Goal: Information Seeking & Learning: Check status

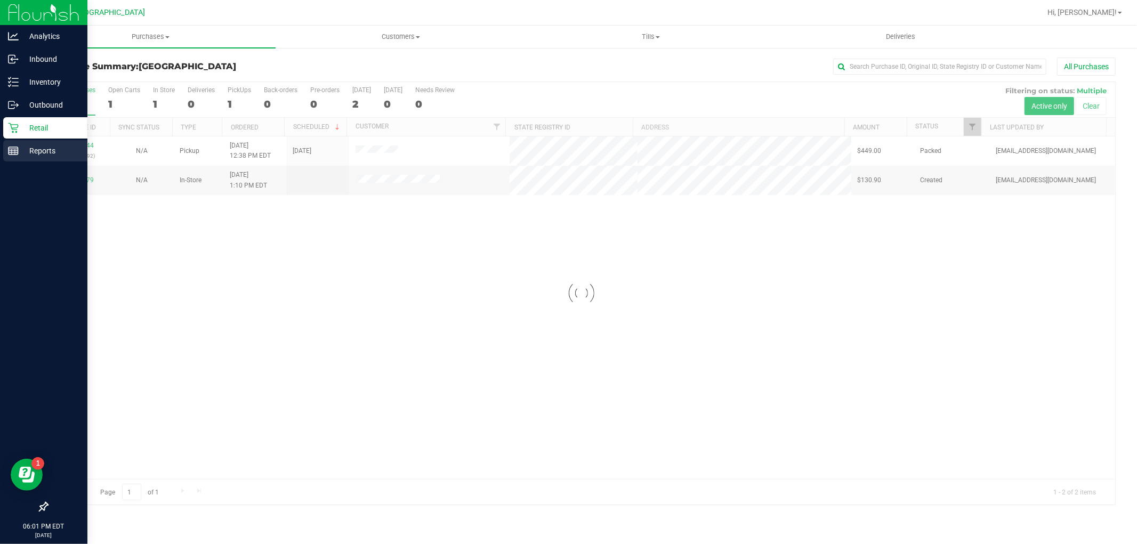
click at [22, 148] on p "Reports" at bounding box center [51, 150] width 64 height 13
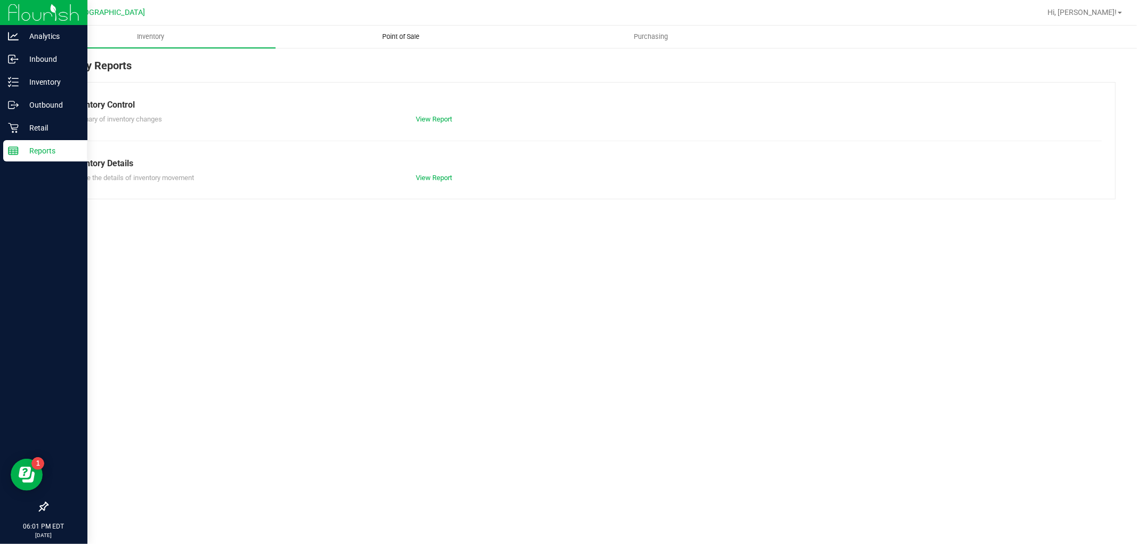
click at [396, 34] on span "Point of Sale" at bounding box center [401, 37] width 66 height 10
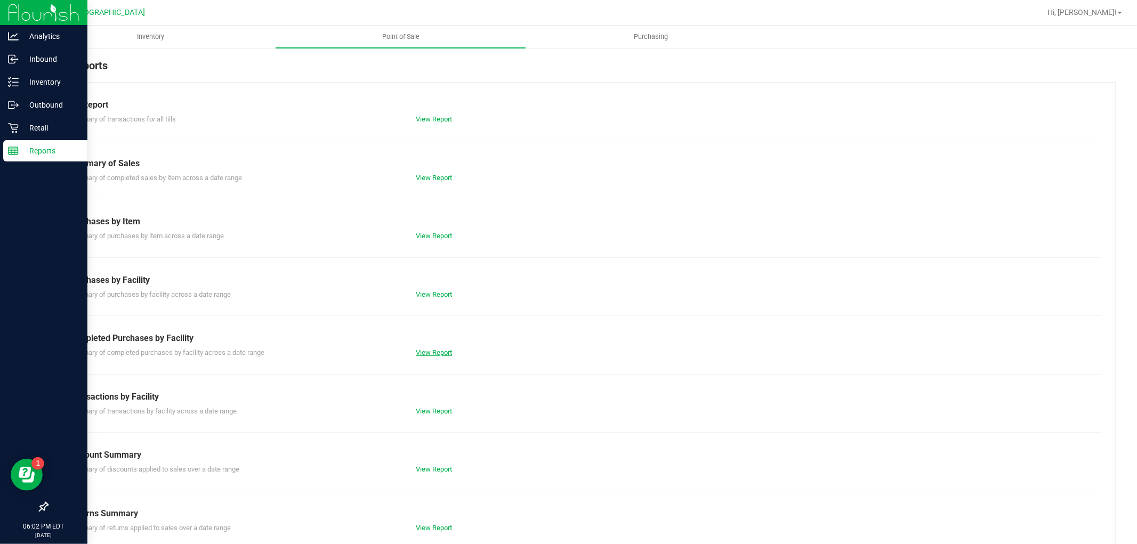
click at [428, 350] on link "View Report" at bounding box center [434, 353] width 36 height 8
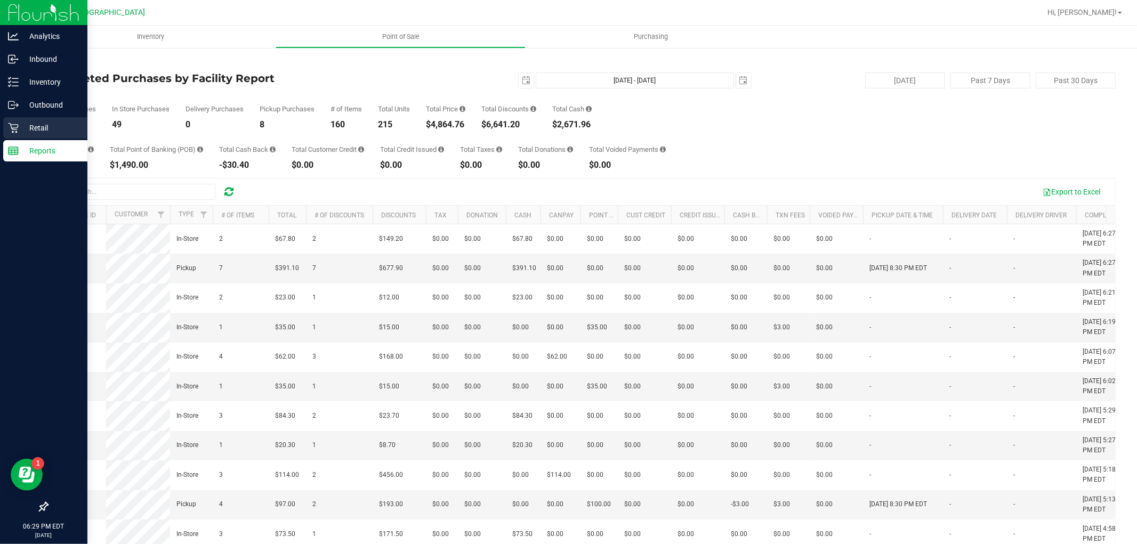
click at [17, 123] on icon at bounding box center [13, 128] width 11 height 11
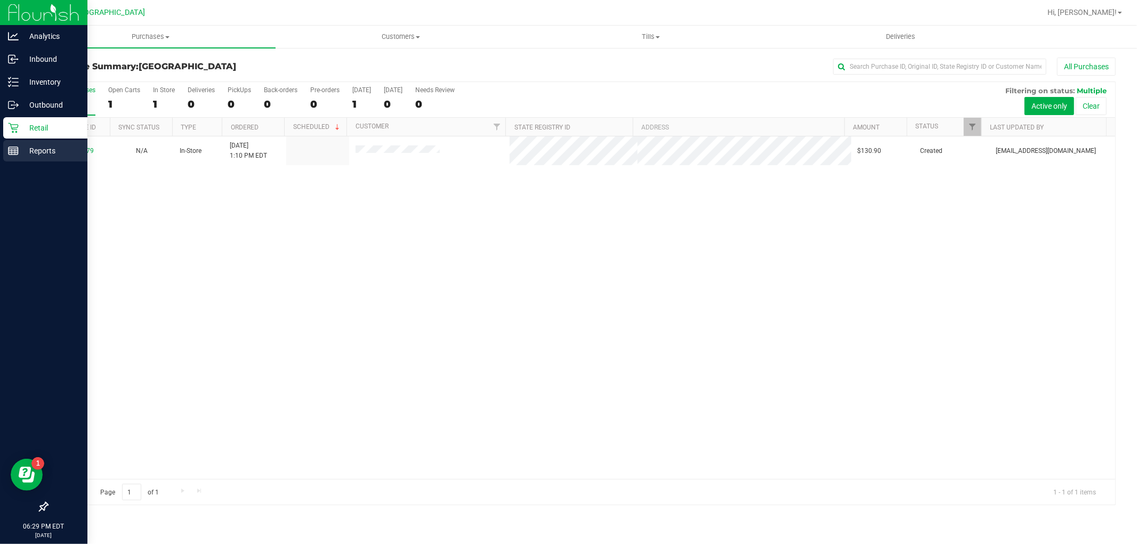
click at [34, 148] on p "Reports" at bounding box center [51, 150] width 64 height 13
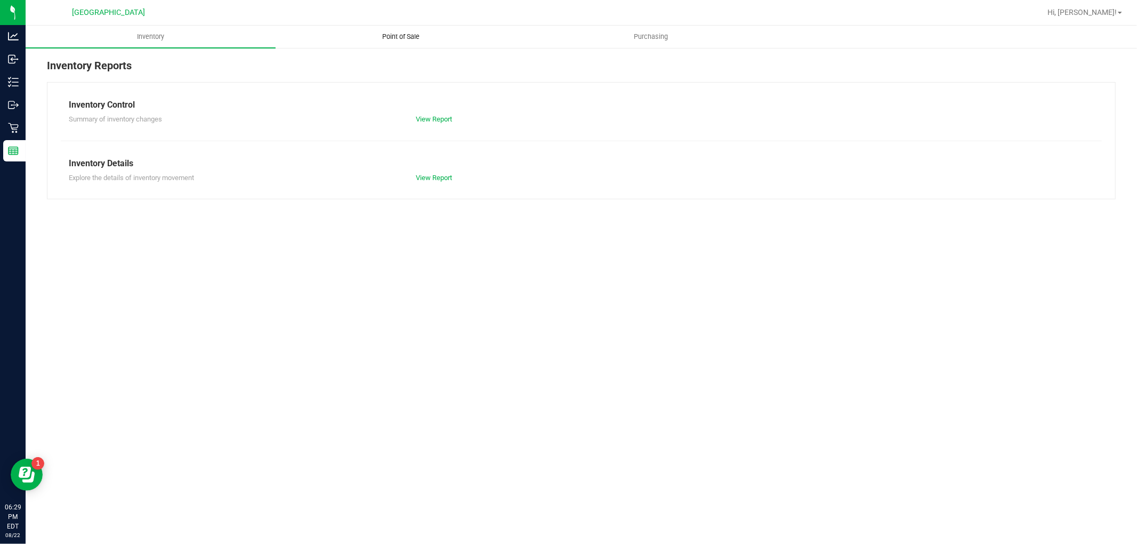
click at [399, 37] on span "Point of Sale" at bounding box center [401, 37] width 66 height 10
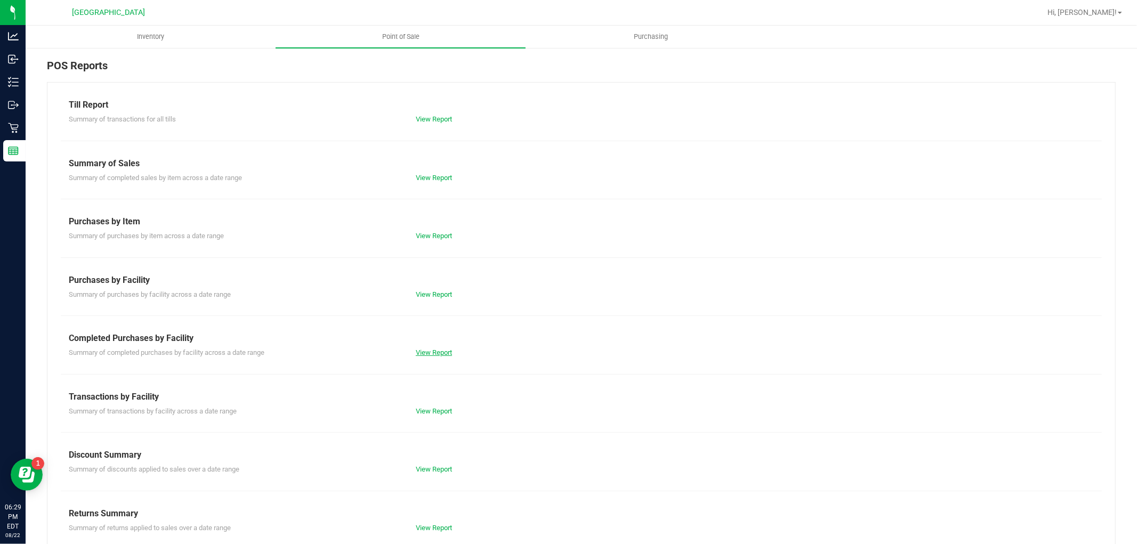
click at [434, 349] on link "View Report" at bounding box center [434, 353] width 36 height 8
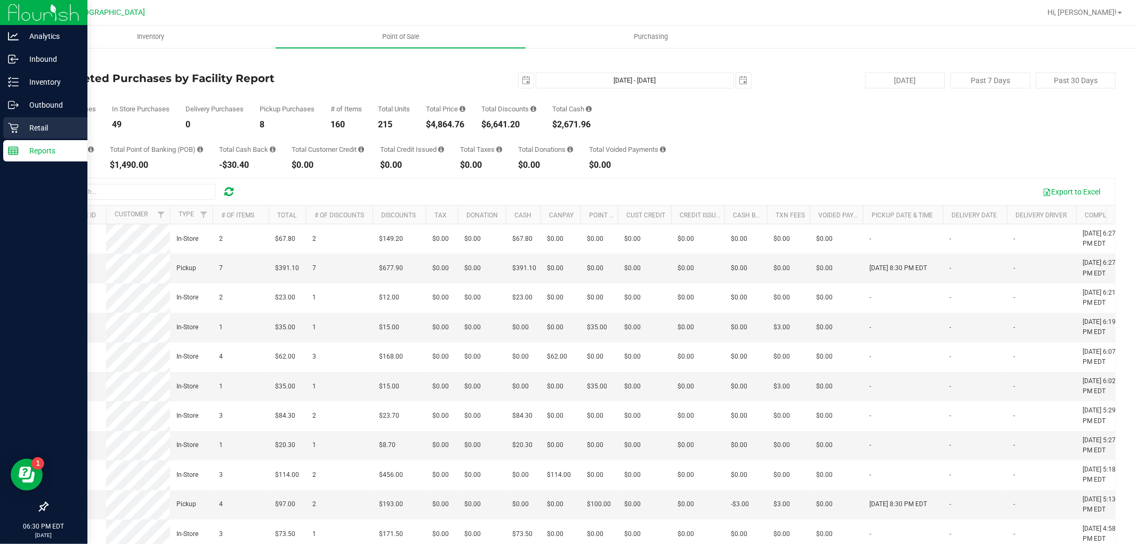
click at [17, 125] on icon at bounding box center [13, 128] width 10 height 10
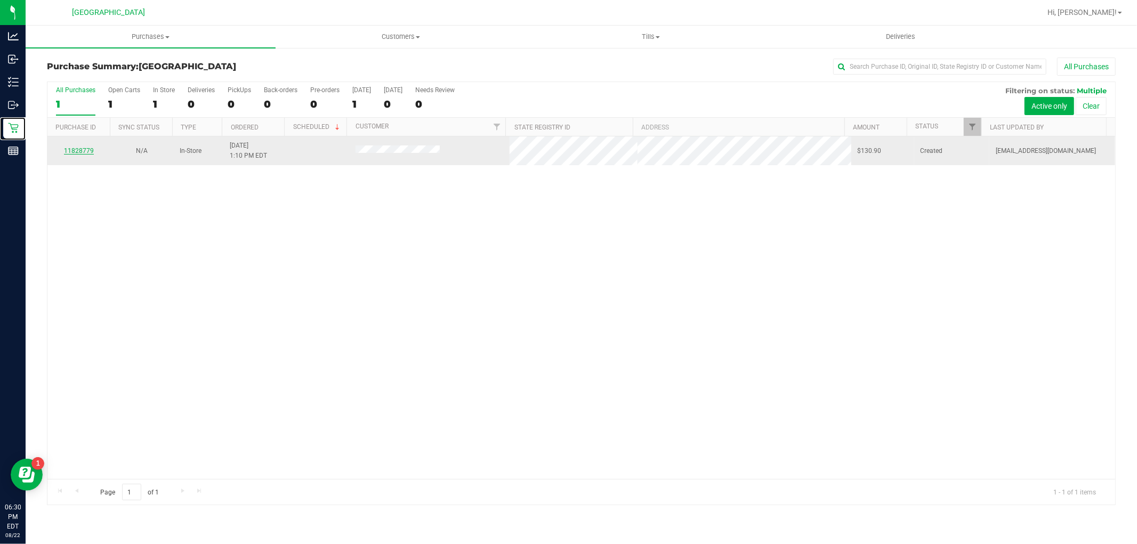
click at [68, 153] on link "11828779" at bounding box center [79, 150] width 30 height 7
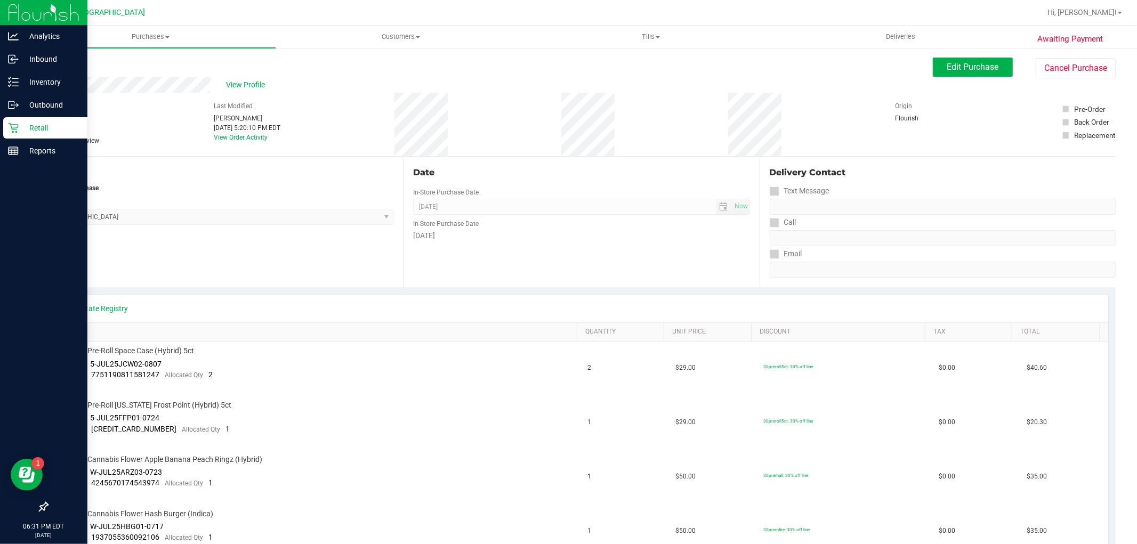
click at [33, 134] on p "Retail" at bounding box center [51, 128] width 64 height 13
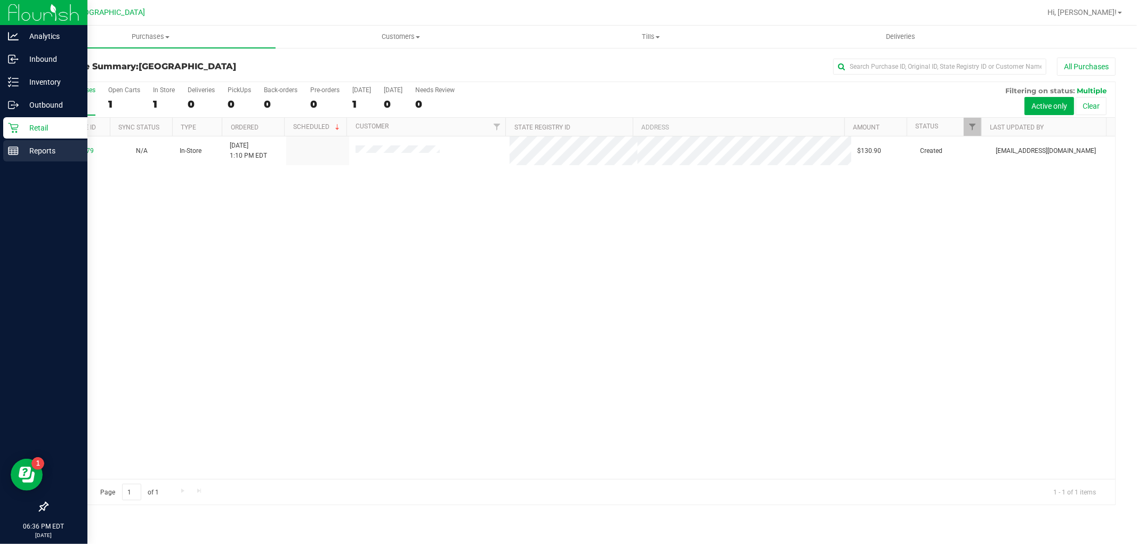
click at [14, 150] on icon at bounding box center [13, 150] width 11 height 11
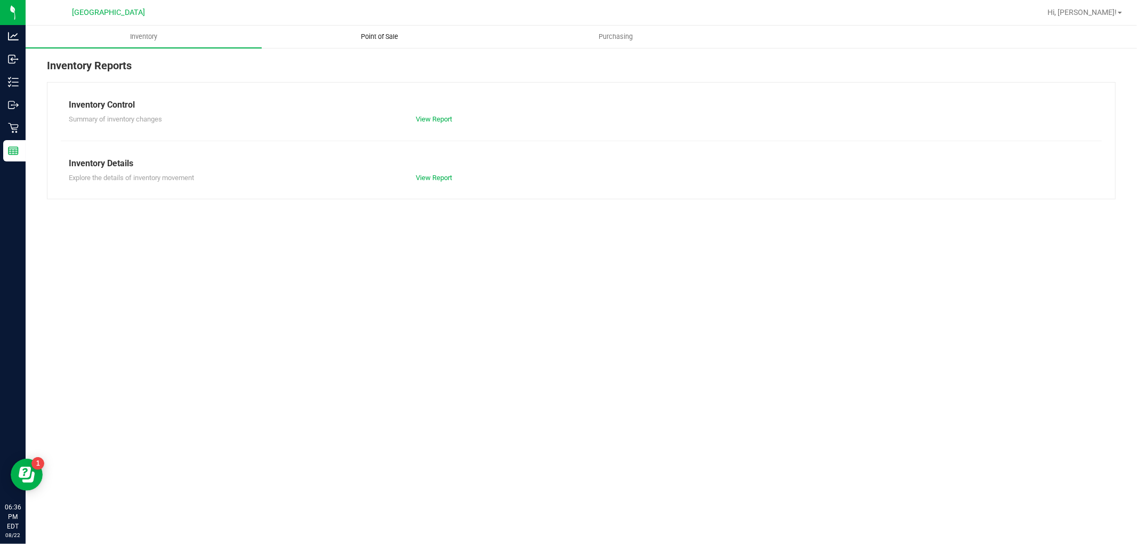
click at [384, 40] on span "Point of Sale" at bounding box center [380, 37] width 66 height 10
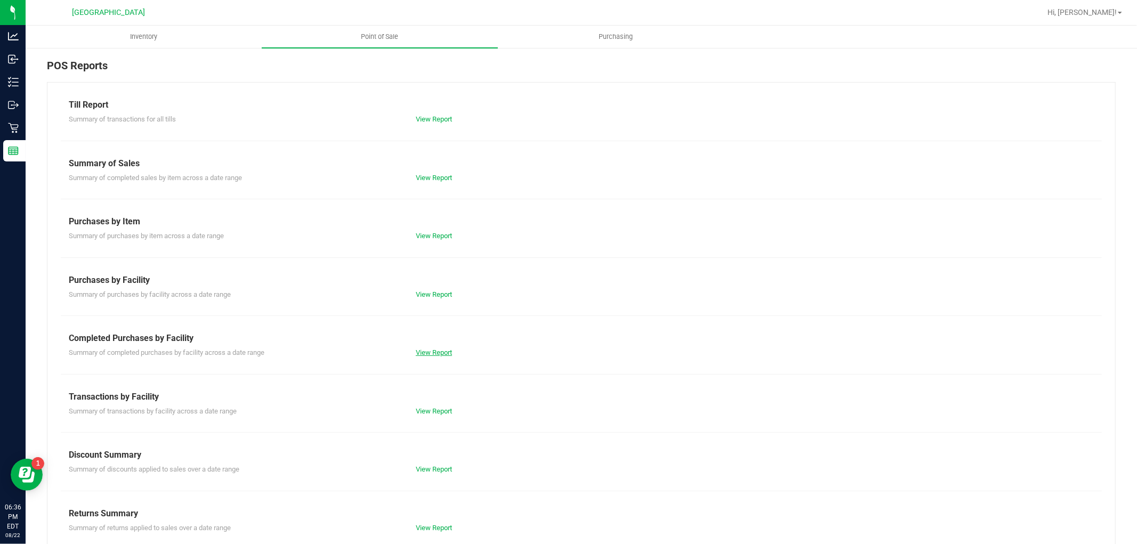
click at [424, 353] on link "View Report" at bounding box center [434, 353] width 36 height 8
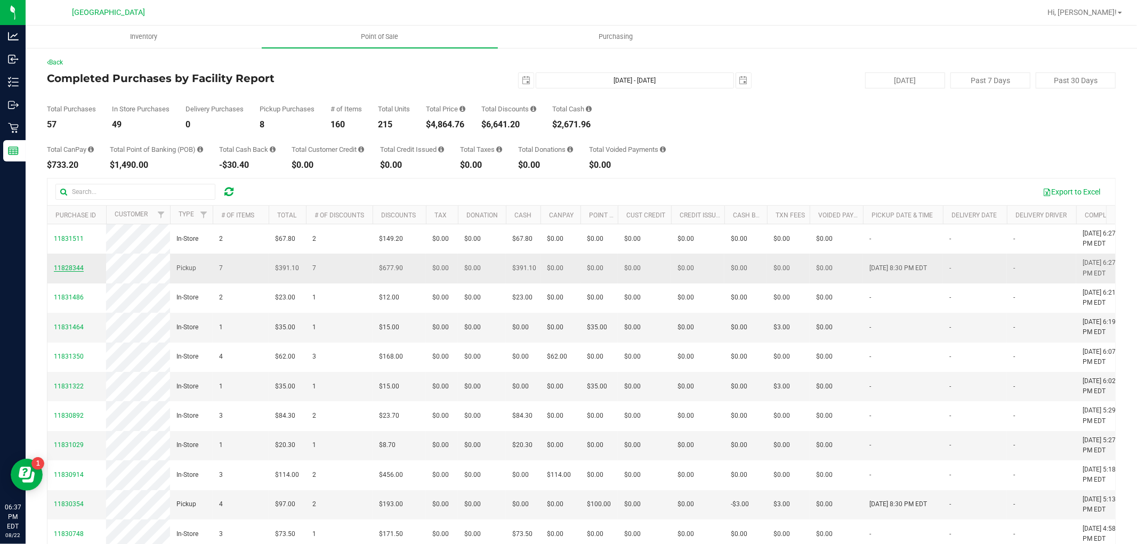
click at [64, 272] on span "11828344" at bounding box center [69, 267] width 30 height 7
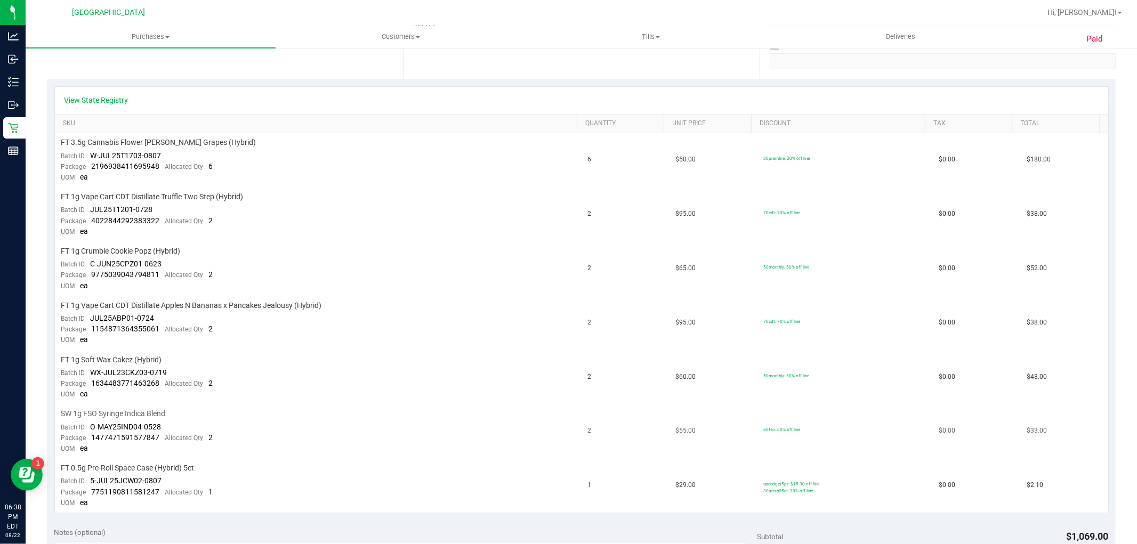
scroll to position [177, 0]
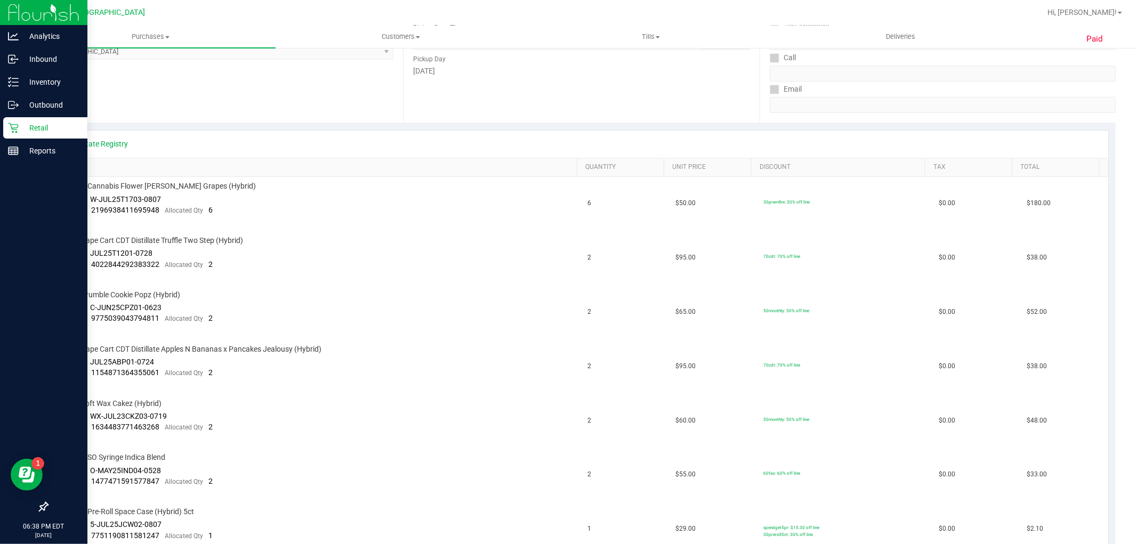
click at [50, 130] on p "Retail" at bounding box center [51, 128] width 64 height 13
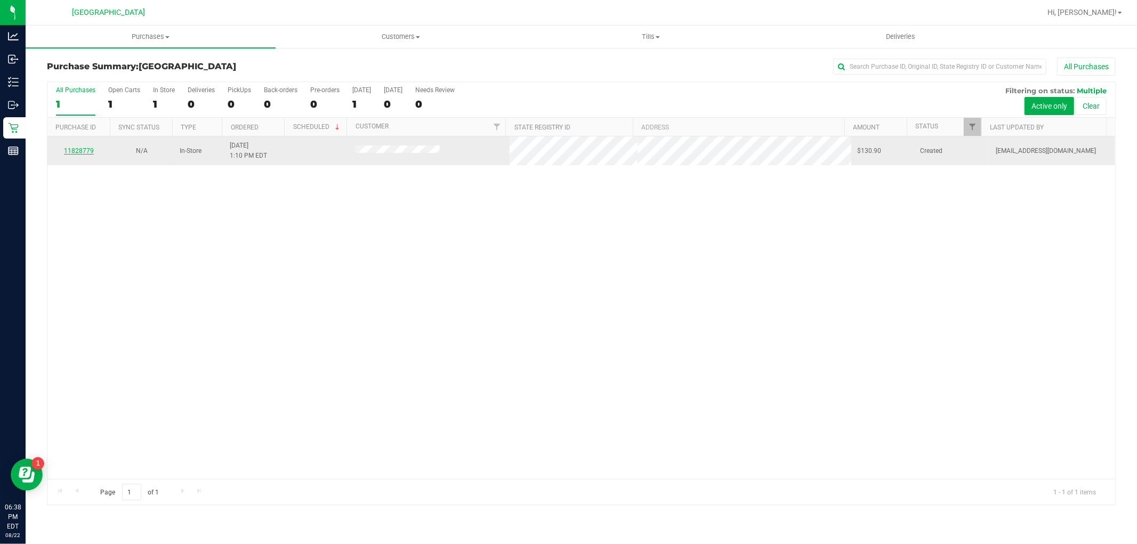
click at [82, 150] on link "11828779" at bounding box center [79, 150] width 30 height 7
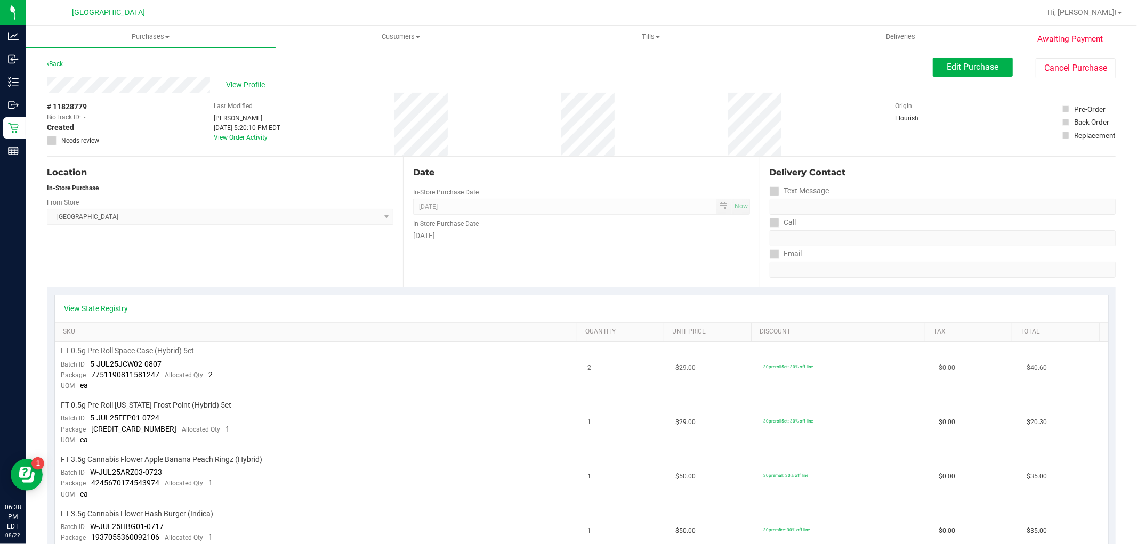
scroll to position [59, 0]
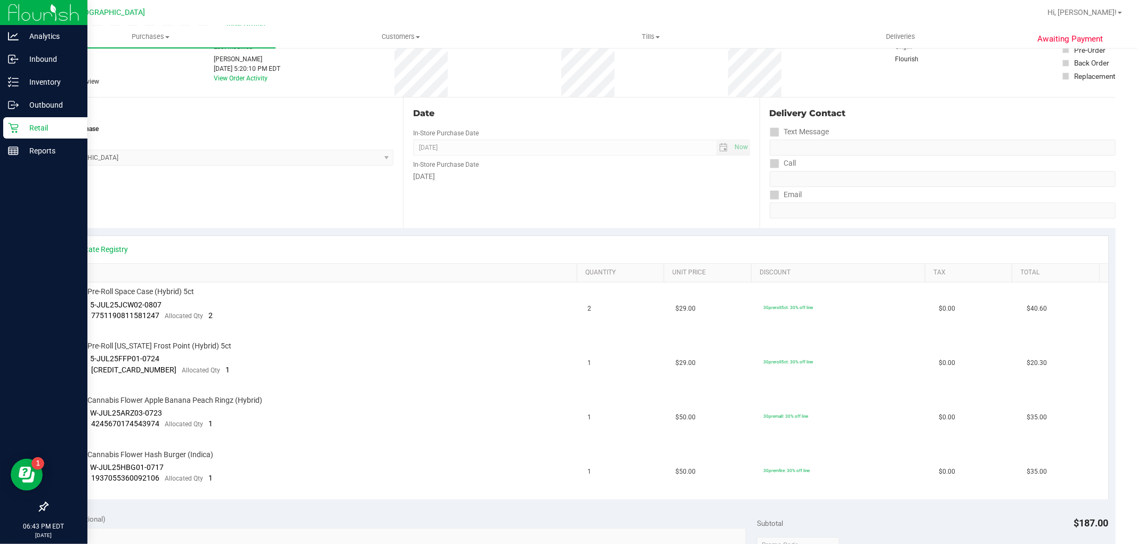
click at [34, 129] on p "Retail" at bounding box center [51, 128] width 64 height 13
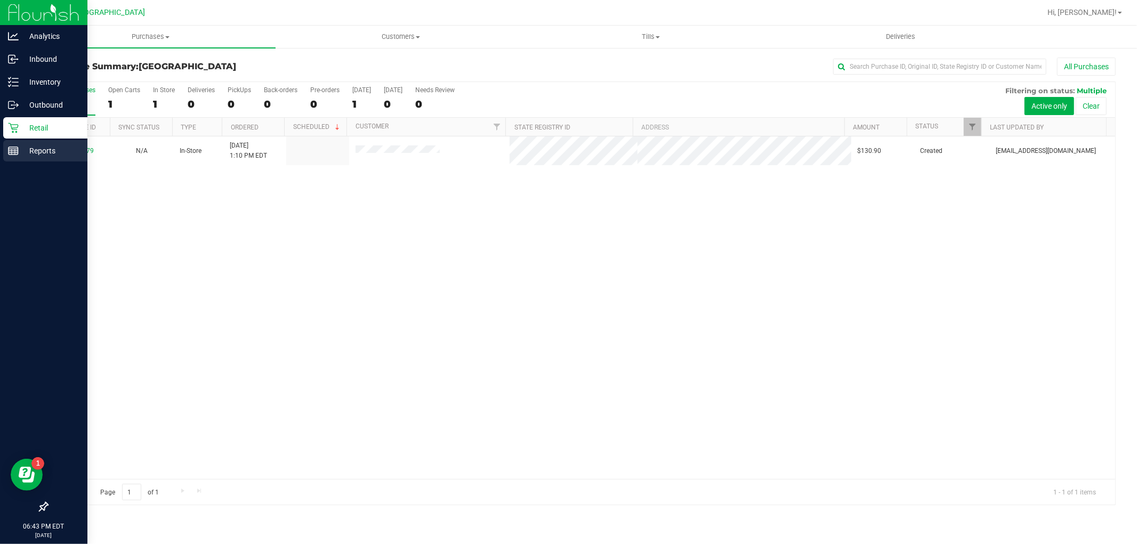
click at [23, 142] on div "Reports" at bounding box center [45, 150] width 84 height 21
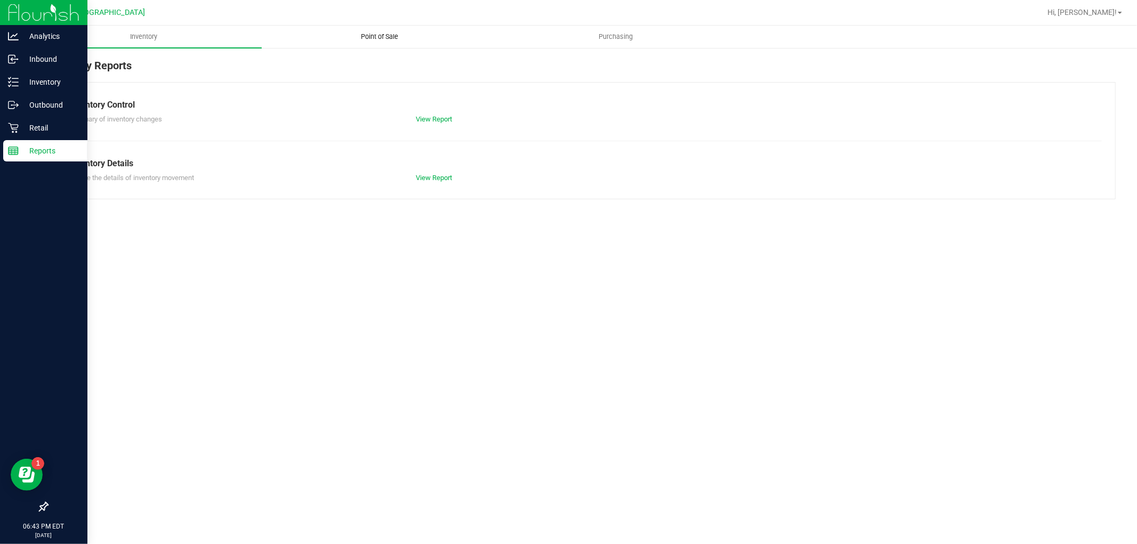
click at [373, 34] on span "Point of Sale" at bounding box center [380, 37] width 66 height 10
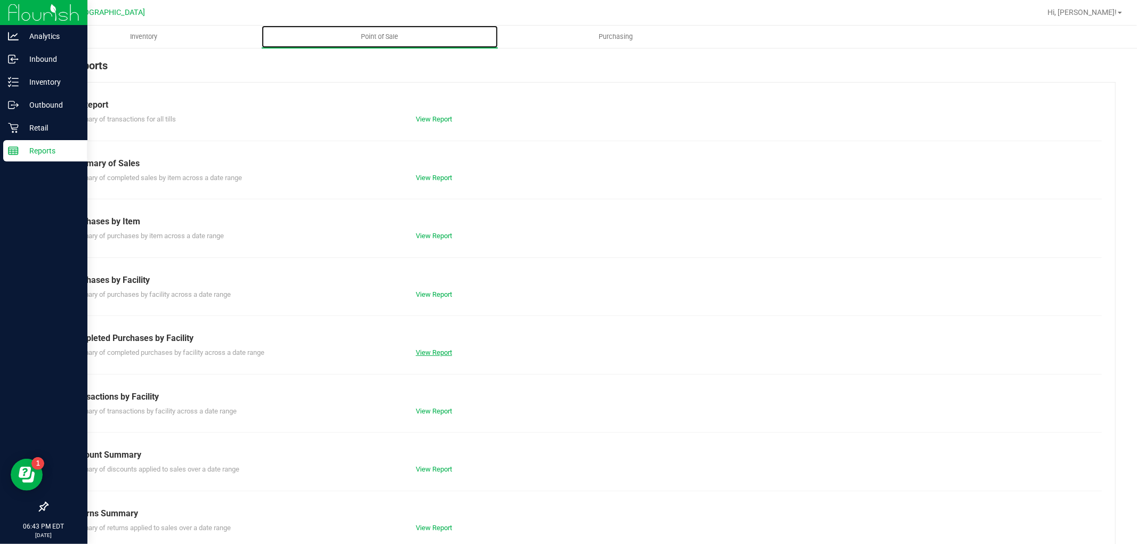
click at [418, 352] on link "View Report" at bounding box center [434, 353] width 36 height 8
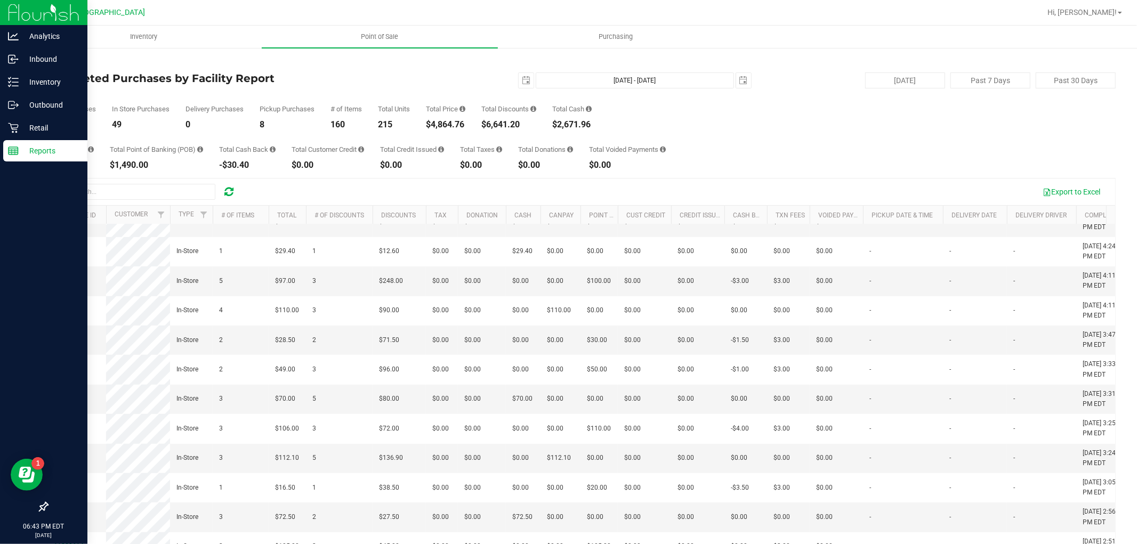
scroll to position [402, 0]
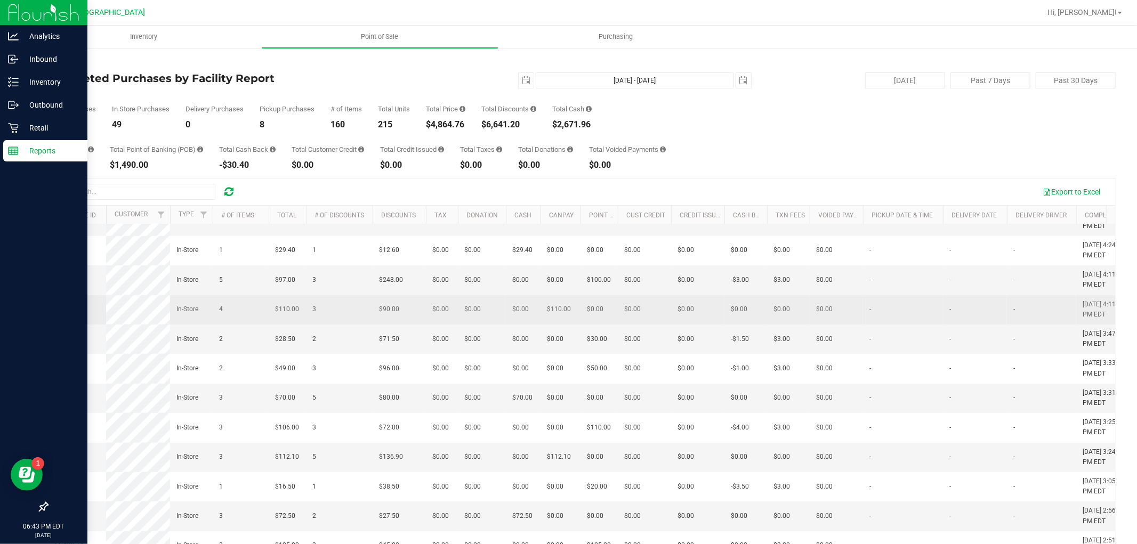
click at [69, 313] on span "11830151" at bounding box center [69, 308] width 30 height 7
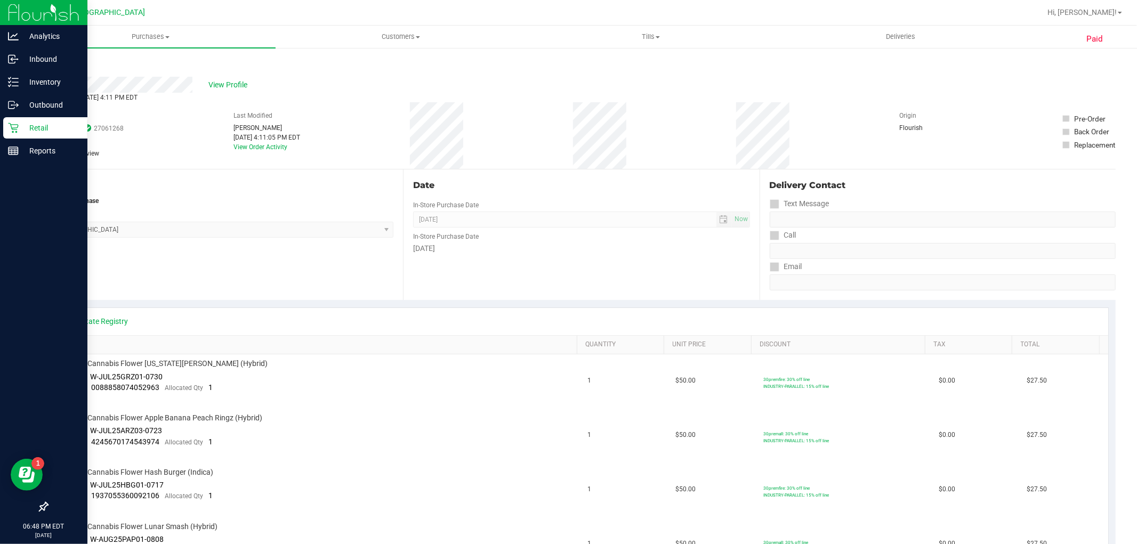
click at [17, 130] on icon at bounding box center [13, 128] width 10 height 10
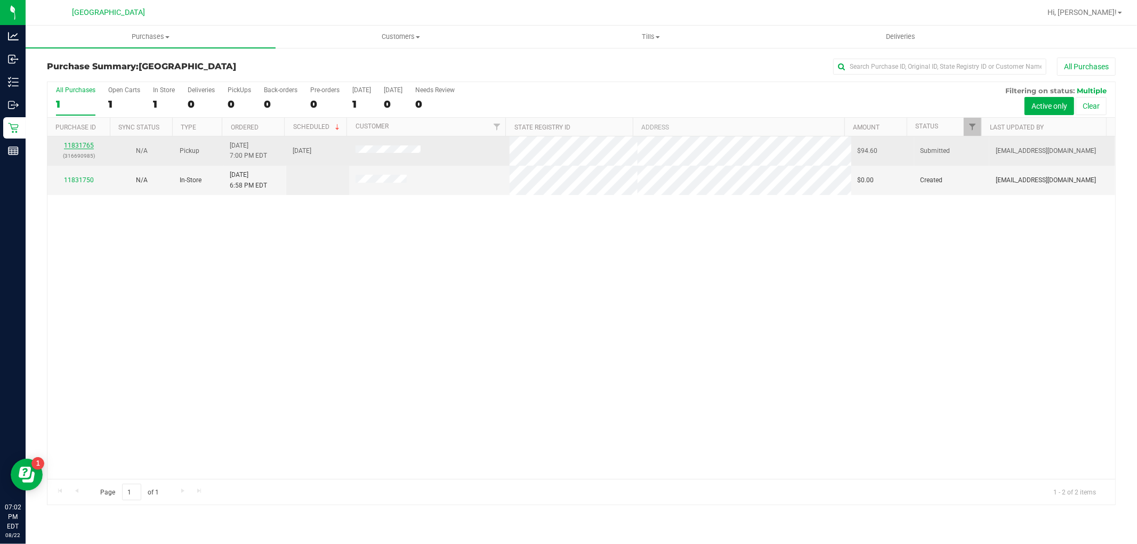
click at [86, 148] on link "11831765" at bounding box center [79, 145] width 30 height 7
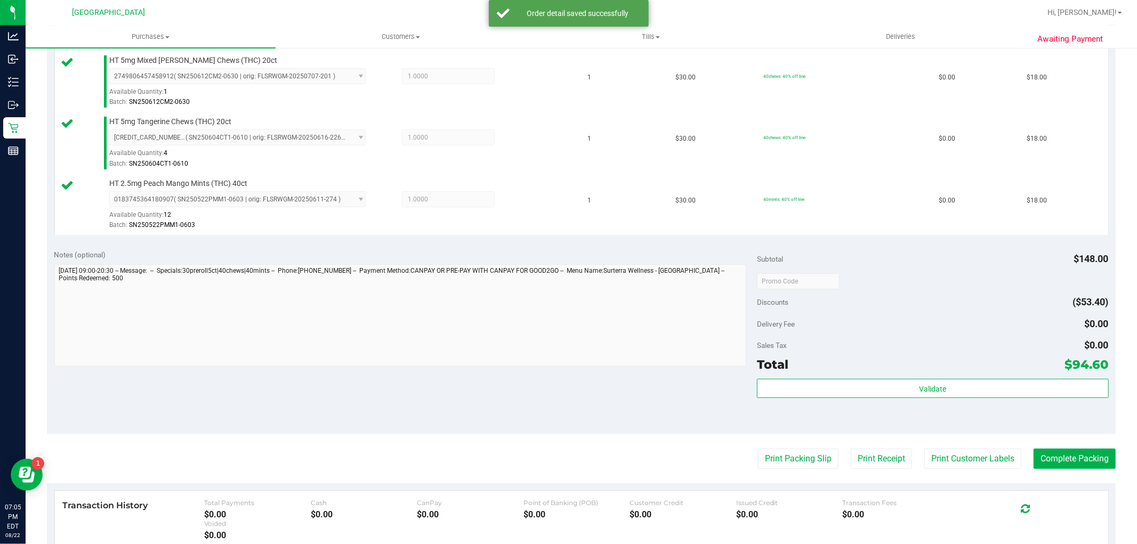
scroll to position [576, 0]
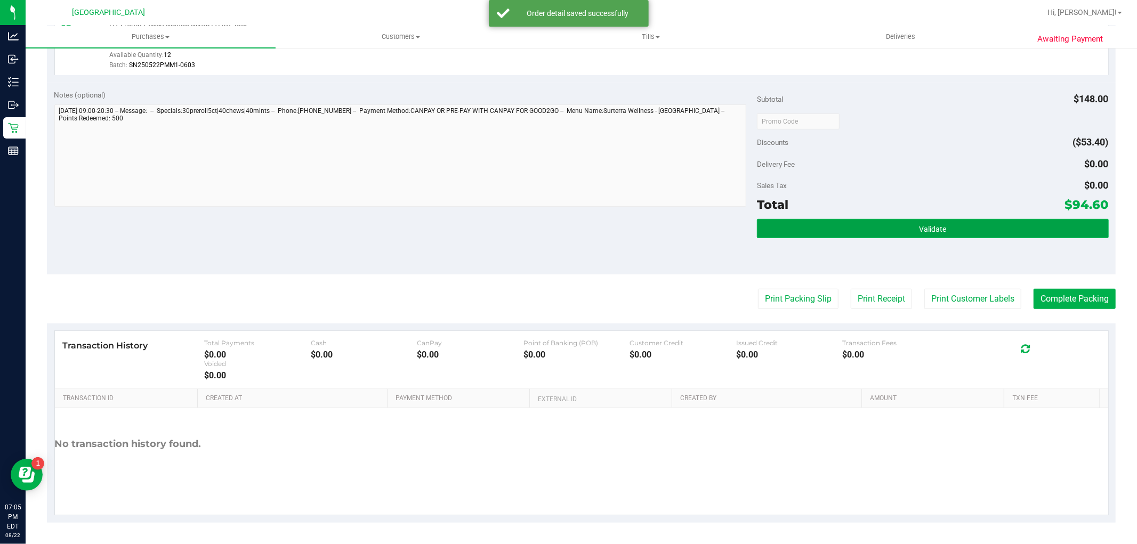
drag, startPoint x: 867, startPoint y: 228, endPoint x: 865, endPoint y: 219, distance: 8.8
click at [867, 226] on button "Validate" at bounding box center [932, 228] width 351 height 19
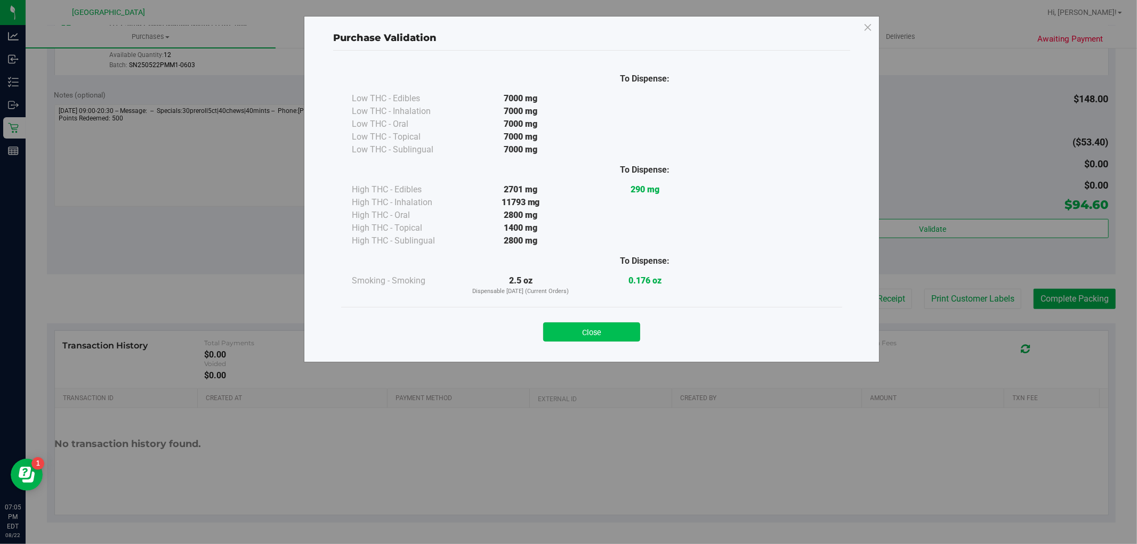
click at [614, 330] on button "Close" at bounding box center [591, 331] width 97 height 19
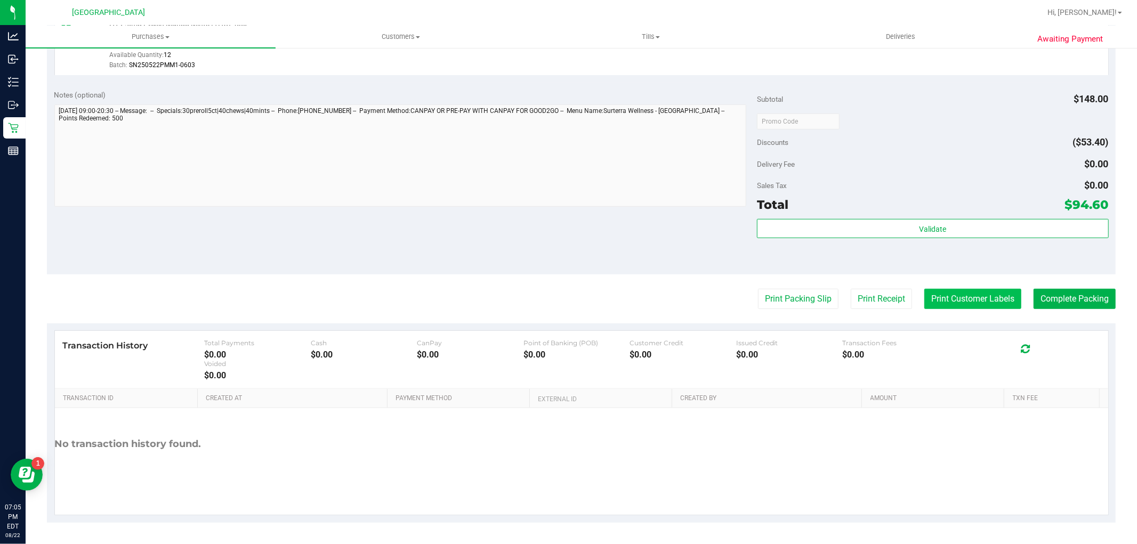
click at [946, 304] on button "Print Customer Labels" at bounding box center [972, 299] width 97 height 20
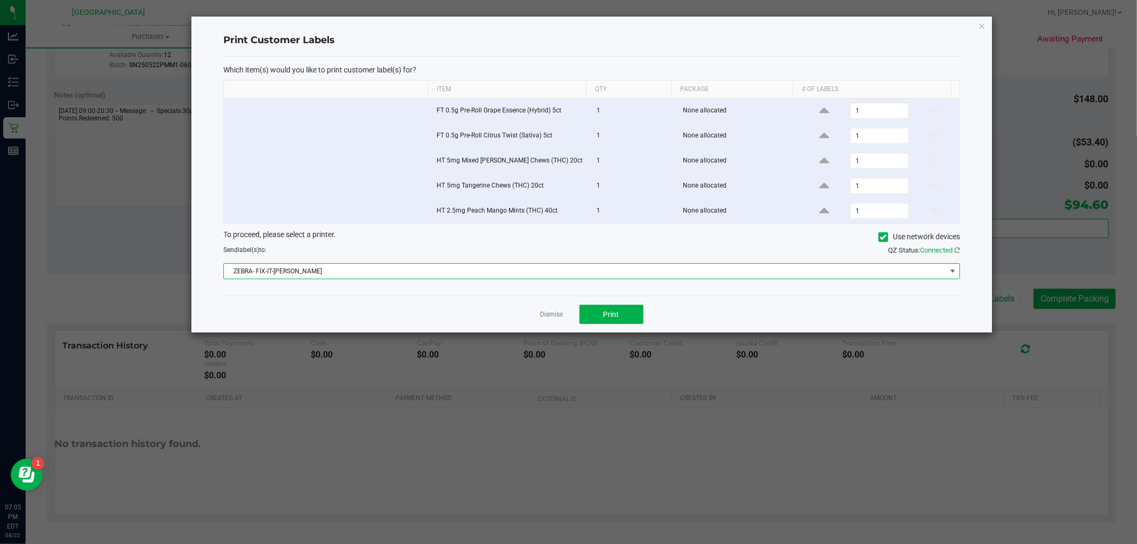
click at [444, 275] on span "ZEBRA- FIX-IT-FELIX" at bounding box center [585, 271] width 722 height 15
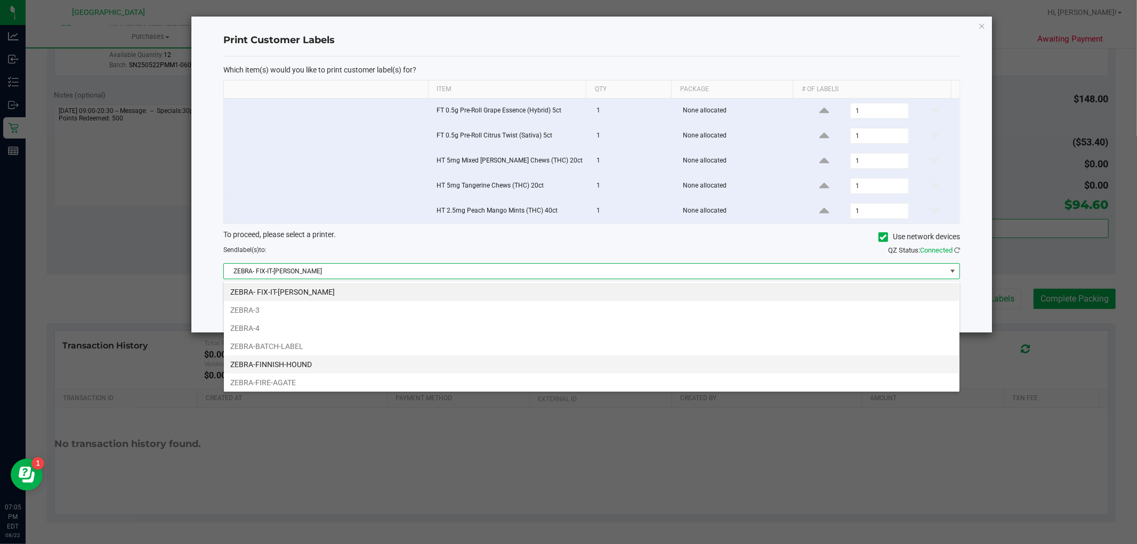
scroll to position [16, 737]
click at [321, 365] on li "ZEBRA-FINNISH-HOUND" at bounding box center [591, 364] width 735 height 18
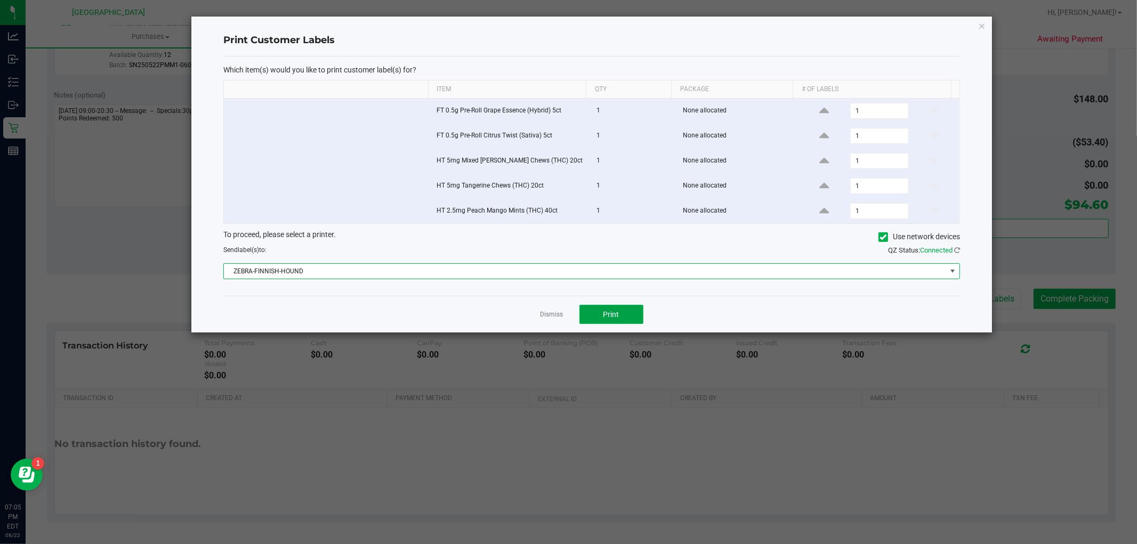
click at [632, 309] on button "Print" at bounding box center [611, 314] width 64 height 19
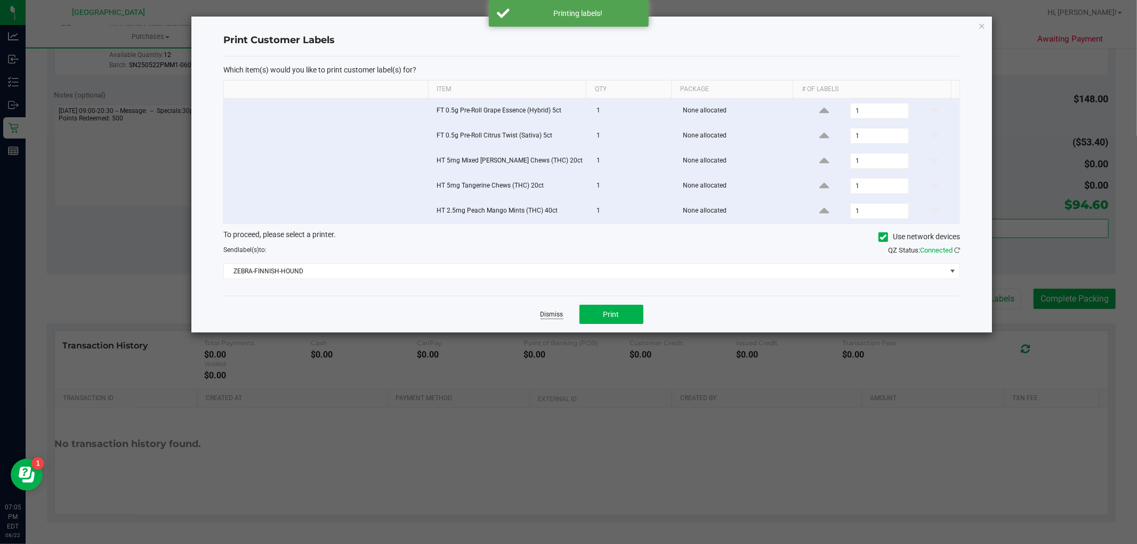
click at [551, 317] on link "Dismiss" at bounding box center [551, 314] width 23 height 9
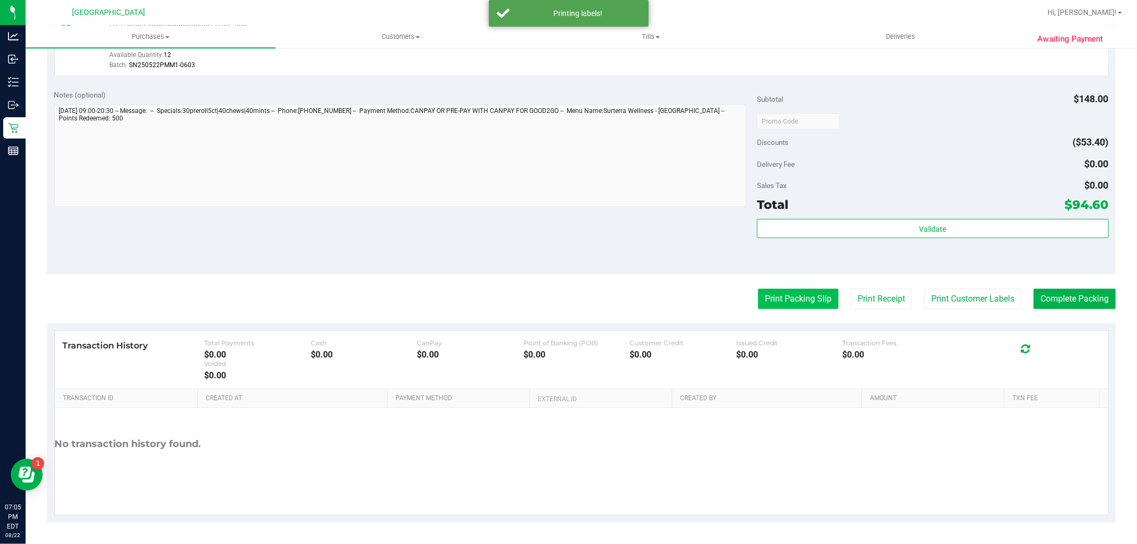
click at [788, 301] on button "Print Packing Slip" at bounding box center [798, 299] width 80 height 20
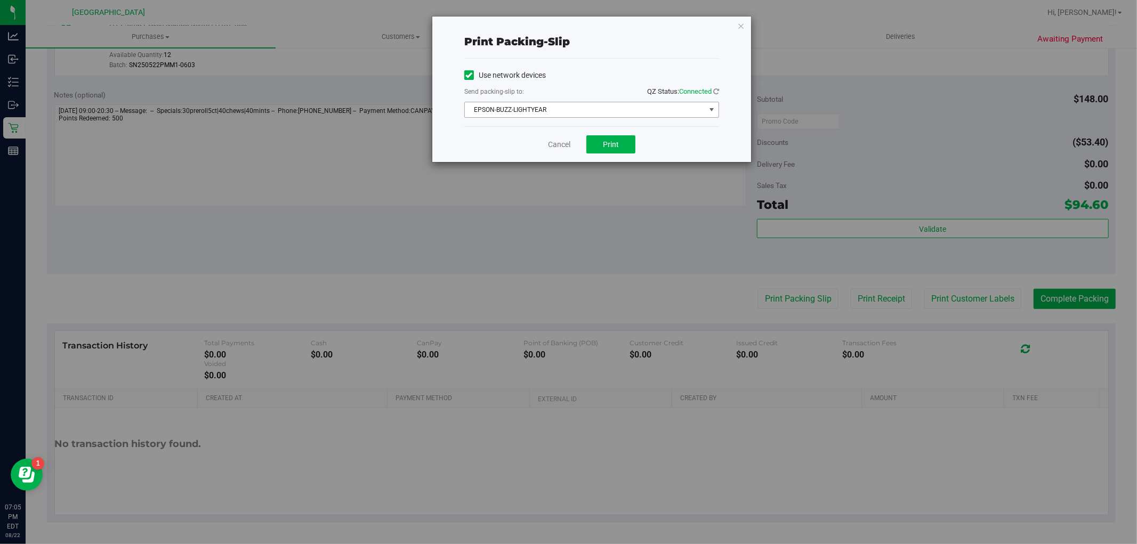
click at [519, 115] on span "EPSON-BUZZ-LIGHTYEAR" at bounding box center [585, 109] width 240 height 15
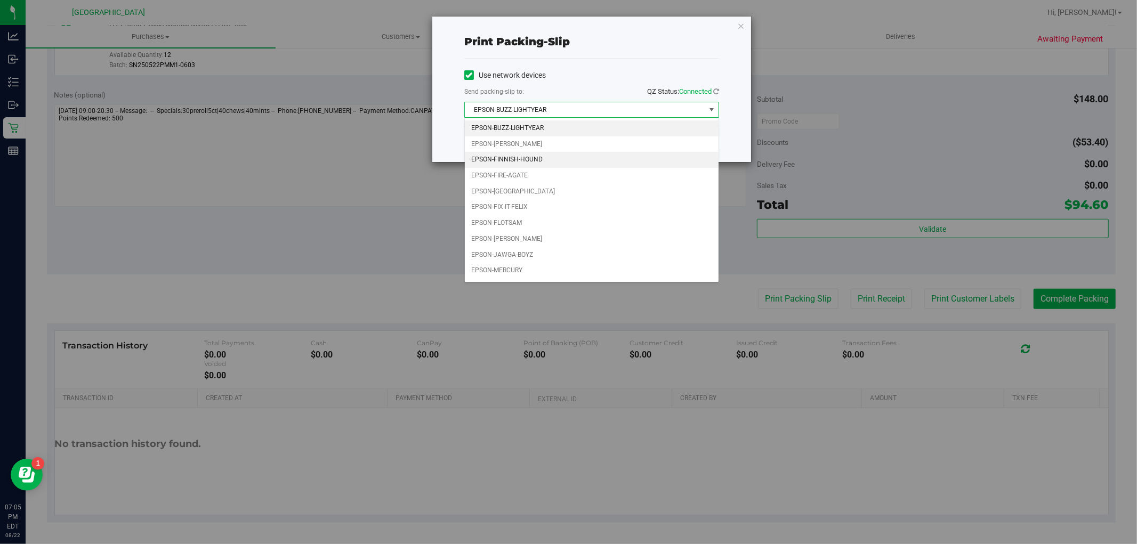
drag, startPoint x: 519, startPoint y: 157, endPoint x: 576, endPoint y: 160, distance: 57.1
click at [521, 160] on li "EPSON-FINNISH-HOUND" at bounding box center [592, 160] width 254 height 16
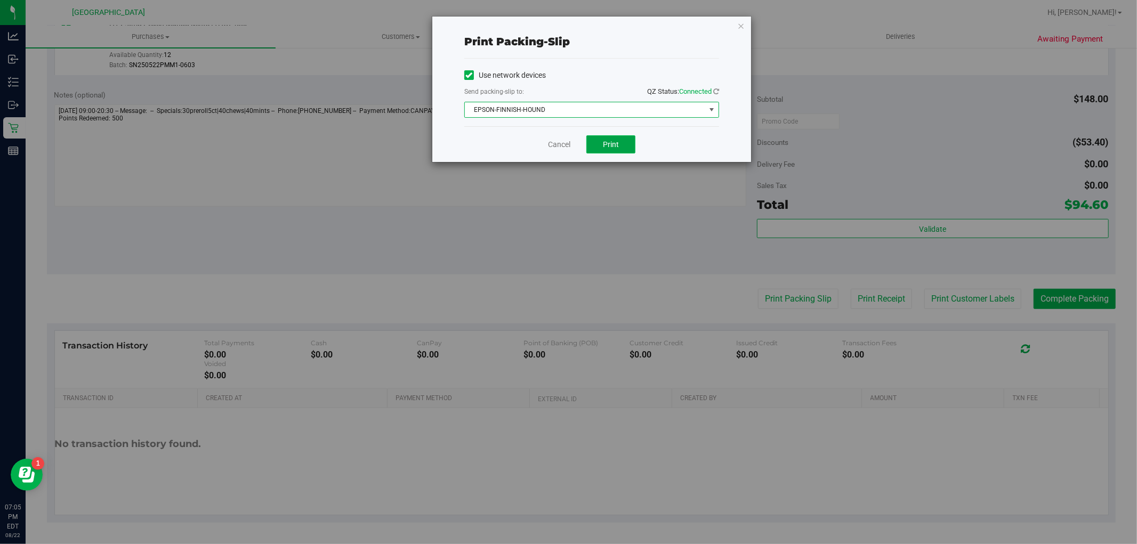
click at [595, 147] on button "Print" at bounding box center [610, 144] width 49 height 18
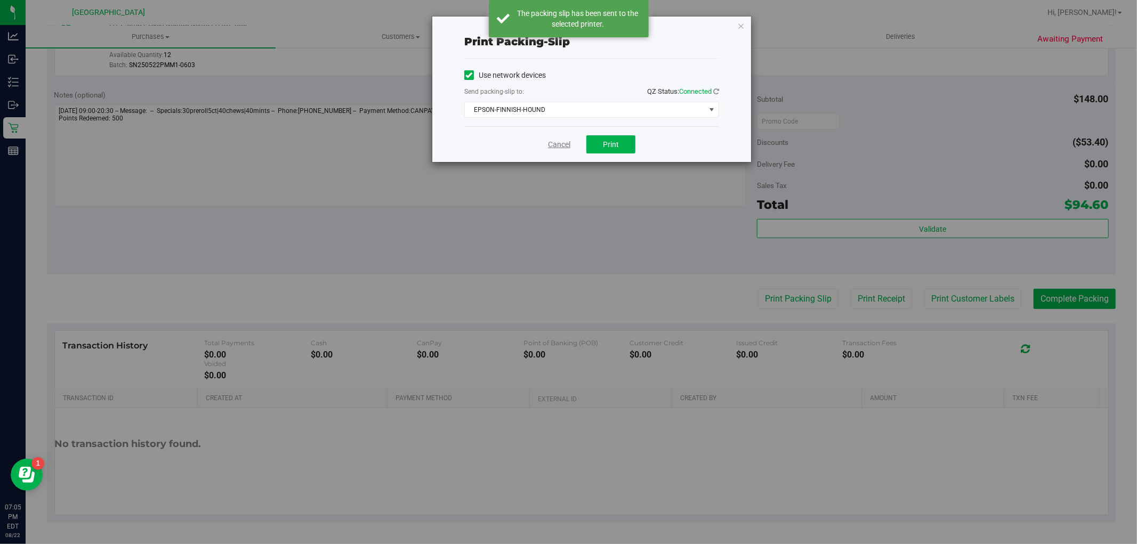
click at [557, 144] on link "Cancel" at bounding box center [559, 144] width 22 height 11
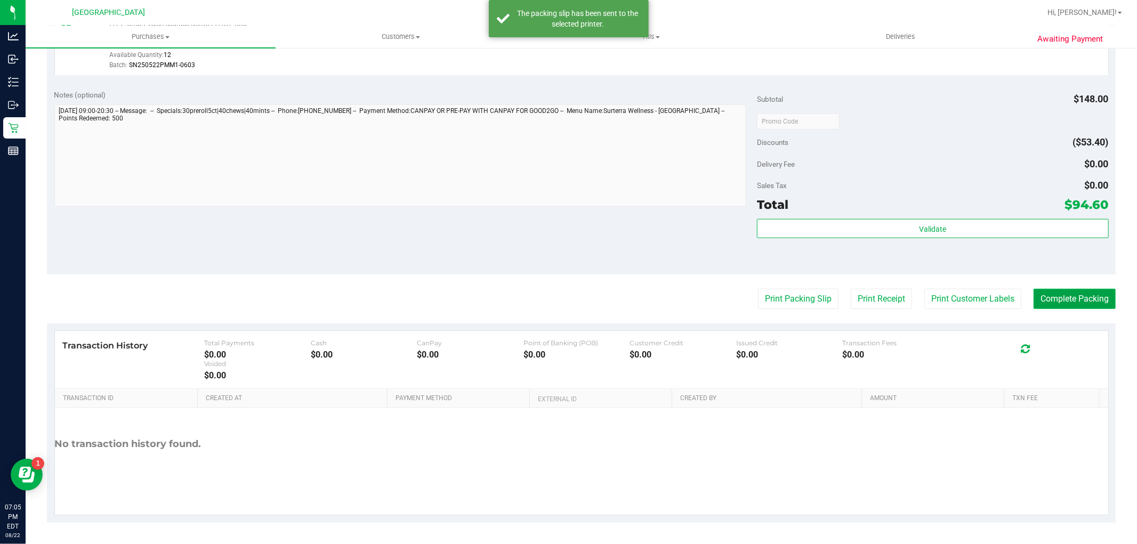
click at [1061, 296] on button "Complete Packing" at bounding box center [1074, 299] width 82 height 20
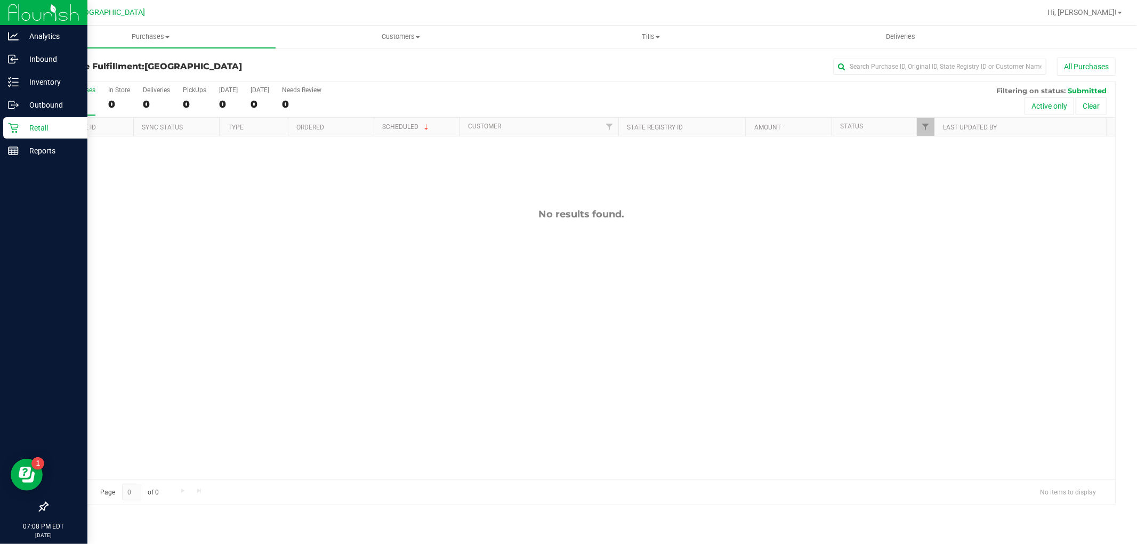
click at [34, 125] on p "Retail" at bounding box center [51, 128] width 64 height 13
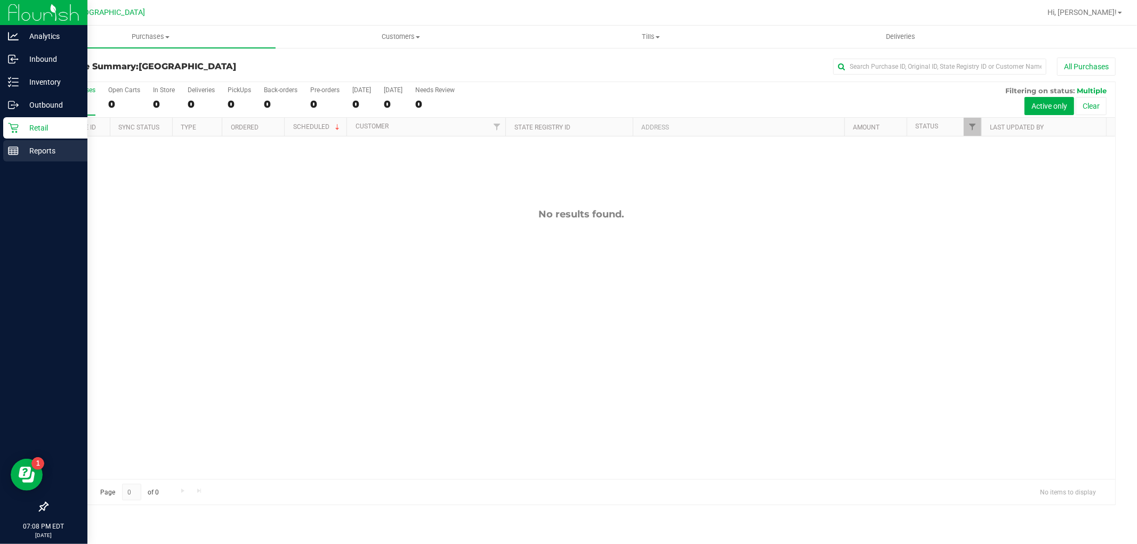
click at [35, 153] on p "Reports" at bounding box center [51, 150] width 64 height 13
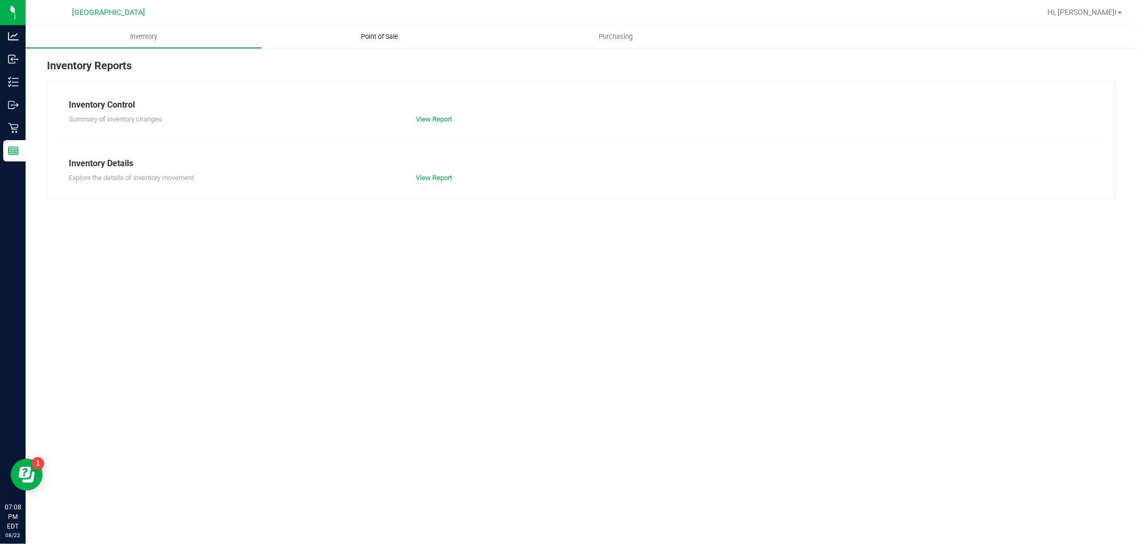
click at [386, 36] on span "Point of Sale" at bounding box center [380, 37] width 66 height 10
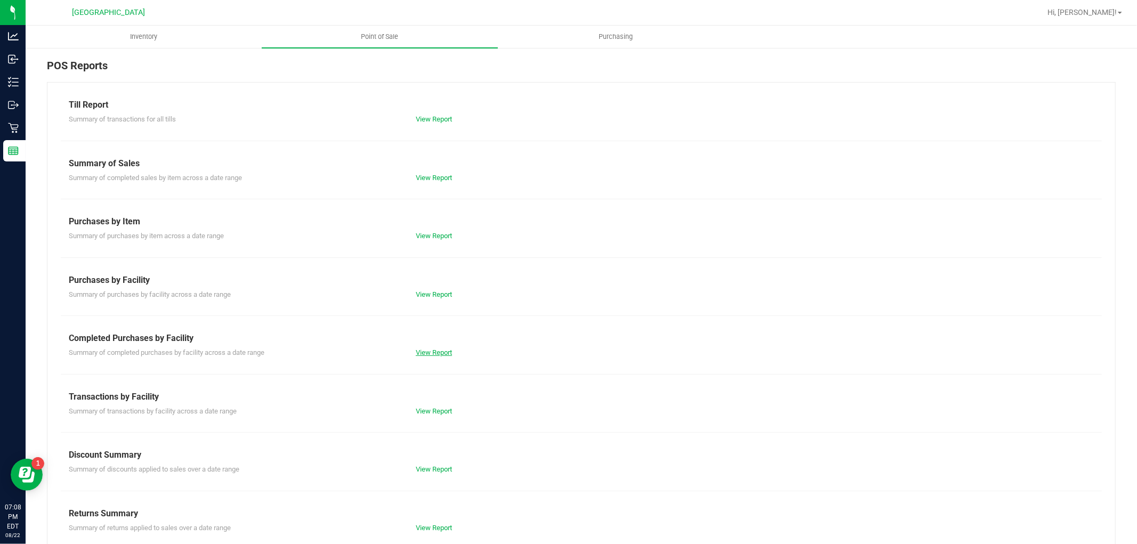
click at [419, 353] on link "View Report" at bounding box center [434, 353] width 36 height 8
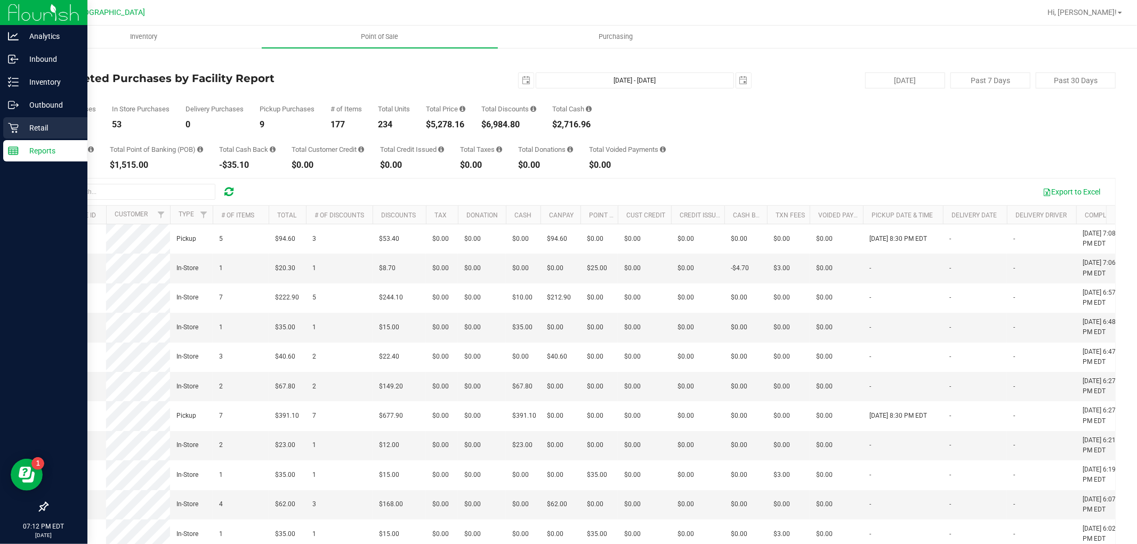
click at [15, 127] on icon at bounding box center [13, 128] width 11 height 11
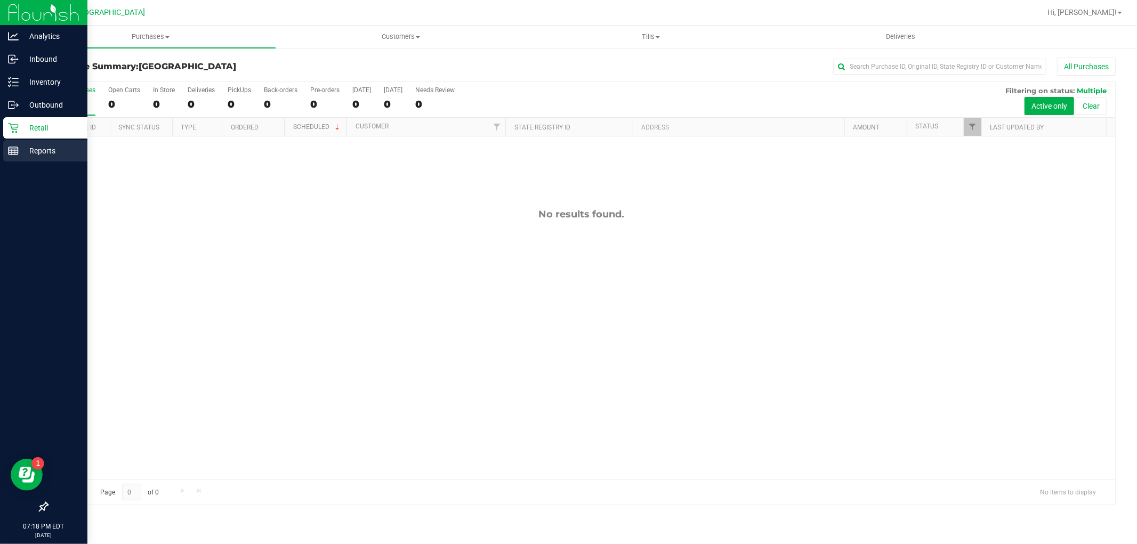
click at [19, 148] on p "Reports" at bounding box center [51, 150] width 64 height 13
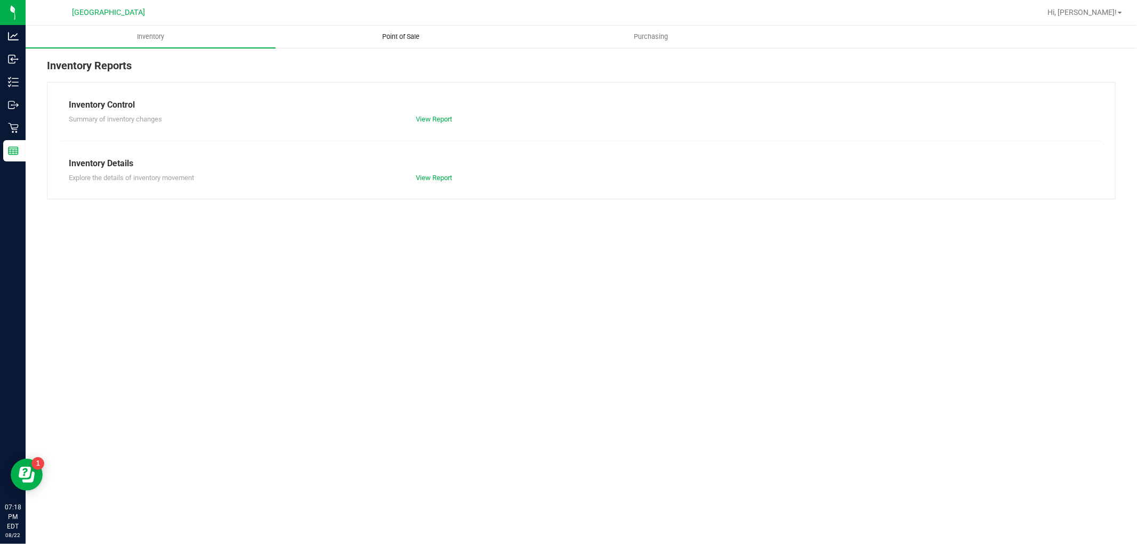
click at [384, 37] on span "Point of Sale" at bounding box center [401, 37] width 66 height 10
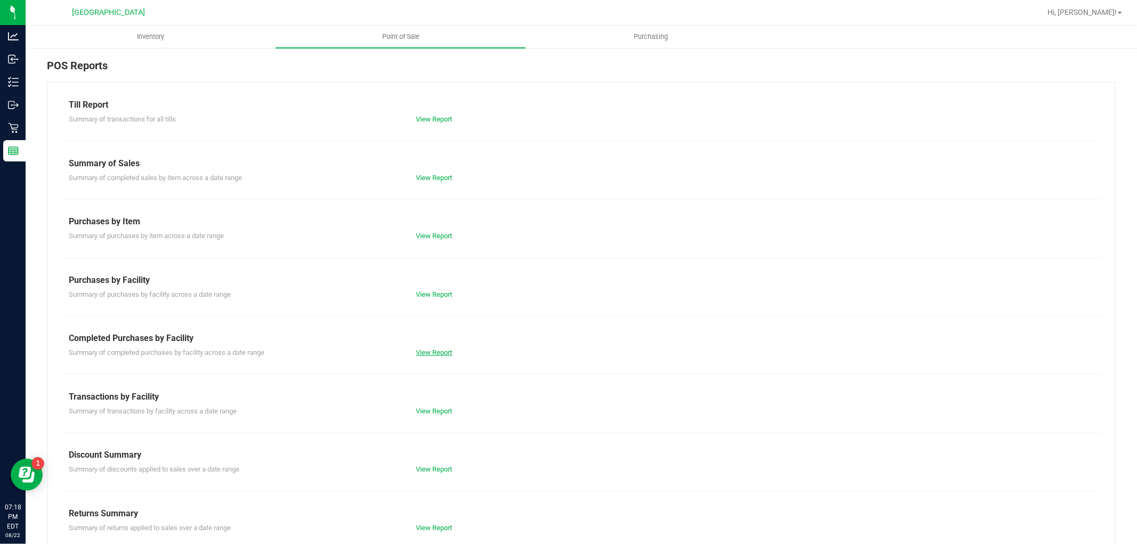
click at [416, 350] on link "View Report" at bounding box center [434, 353] width 36 height 8
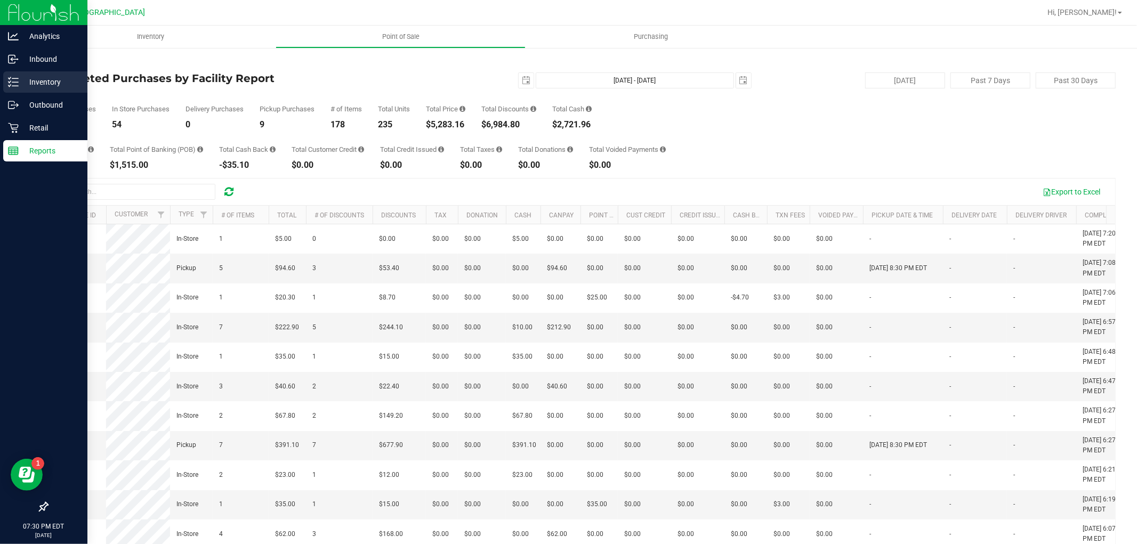
click at [25, 81] on p "Inventory" at bounding box center [51, 82] width 64 height 13
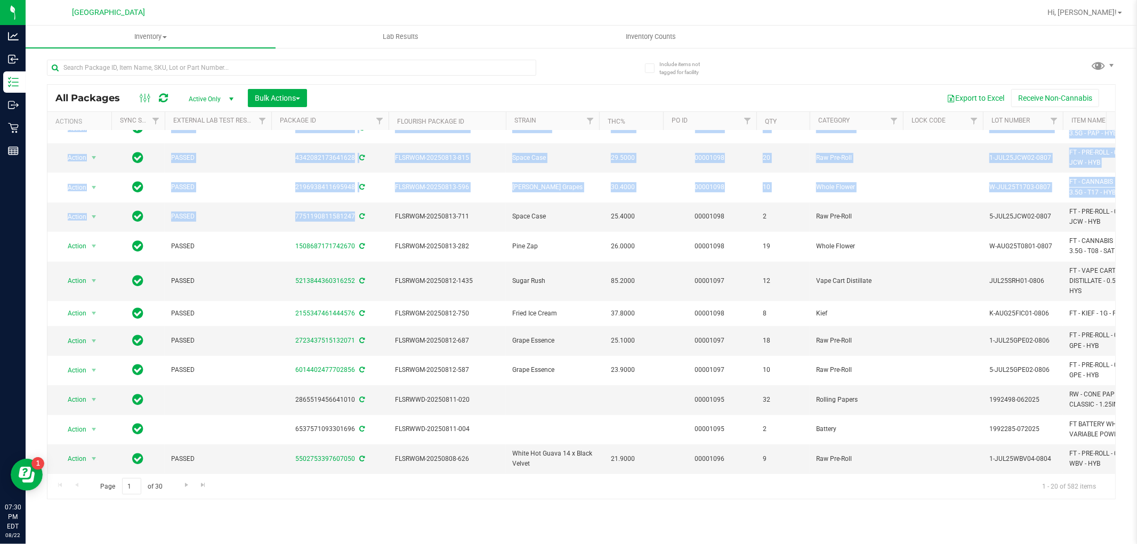
scroll to position [269, 0]
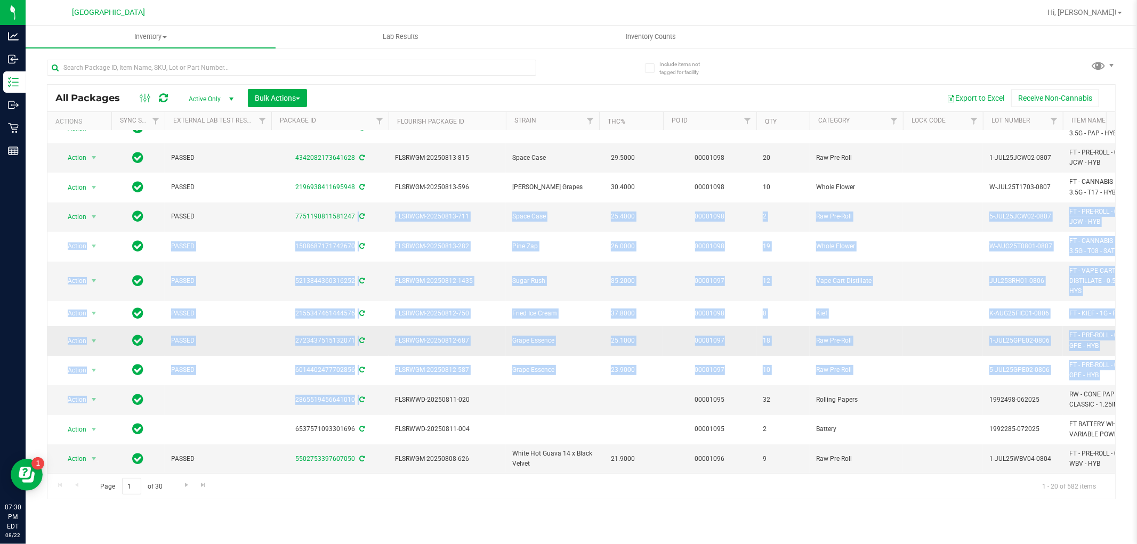
drag, startPoint x: 298, startPoint y: 464, endPoint x: 424, endPoint y: 340, distance: 176.7
click at [422, 355] on tbody "Action Action Adjust qty Create package Edit attributes Global inventory Locate…" at bounding box center [855, 178] width 1617 height 592
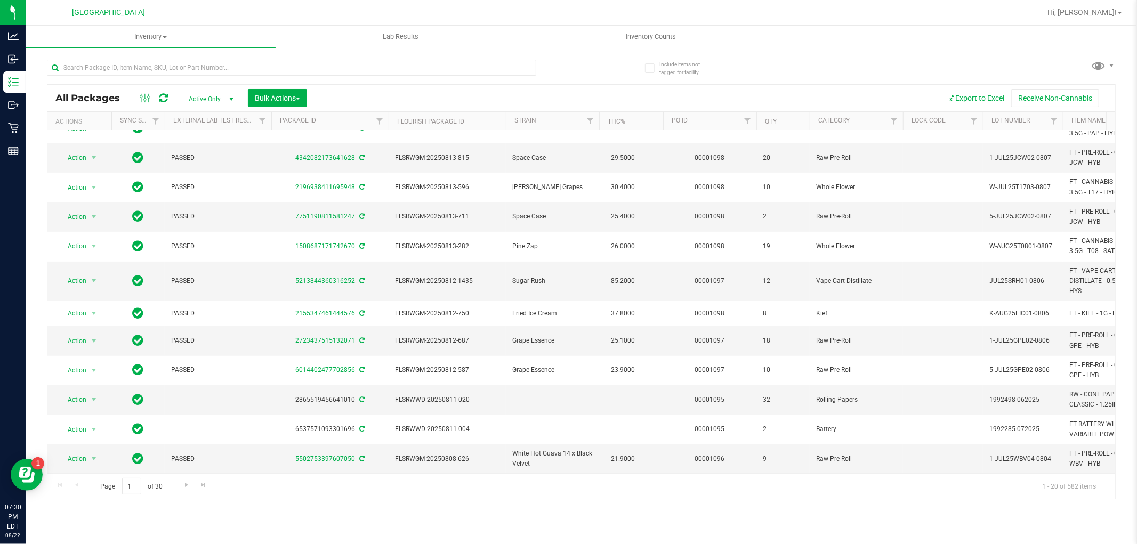
click at [959, 492] on div "Page 1 of 30 1 - 20 of 582 items" at bounding box center [580, 486] width 1067 height 26
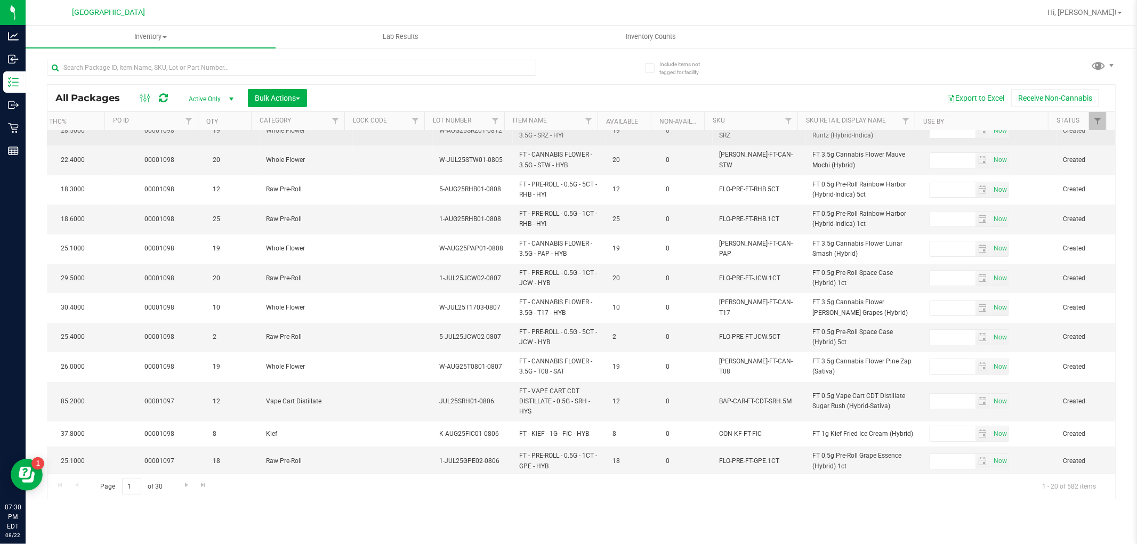
scroll to position [0, 559]
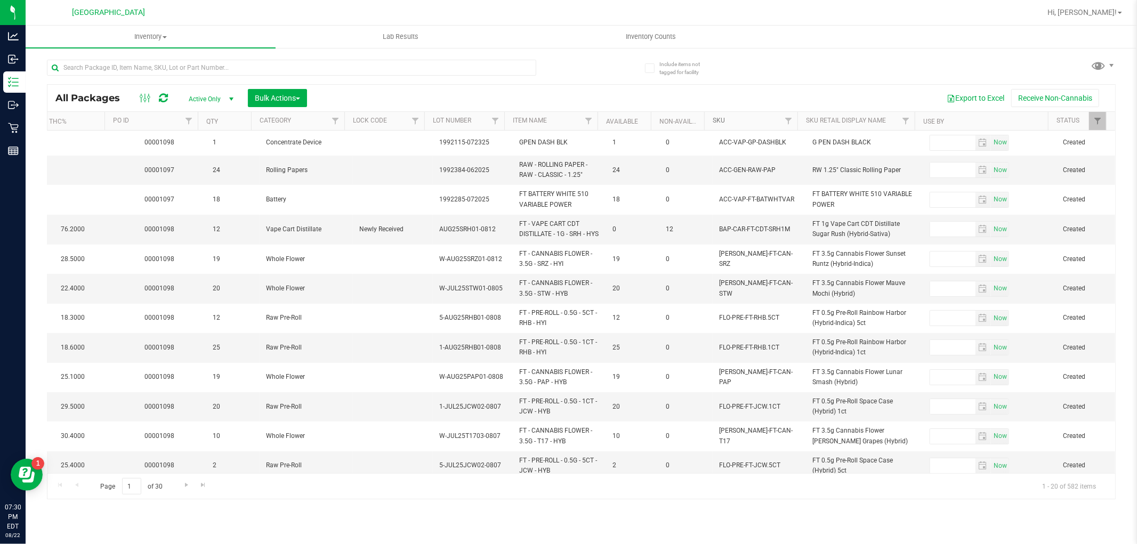
click at [718, 118] on link "SKU" at bounding box center [719, 120] width 12 height 7
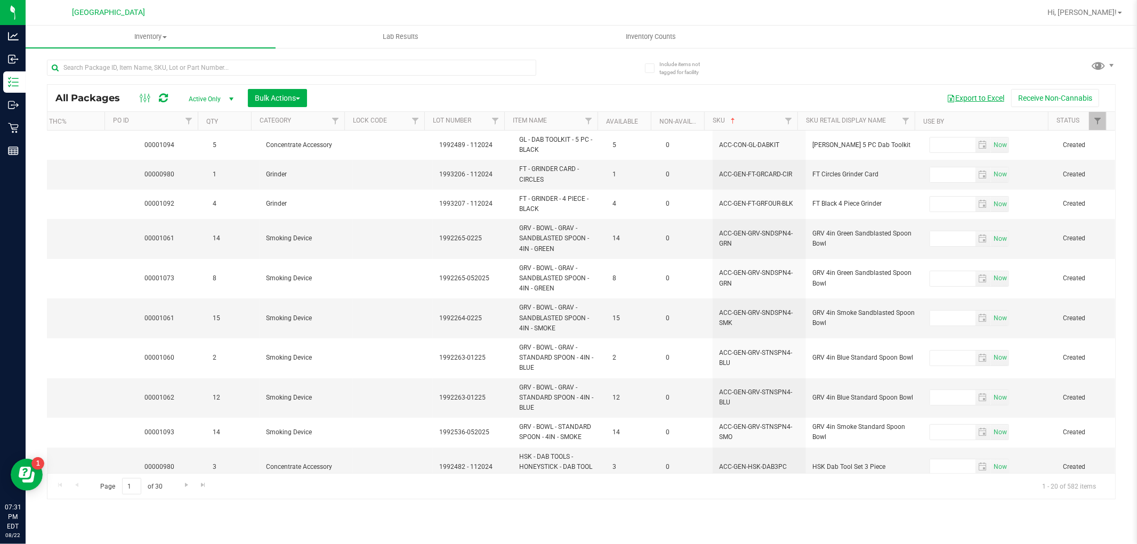
click at [977, 99] on button "Export to Excel" at bounding box center [975, 98] width 71 height 18
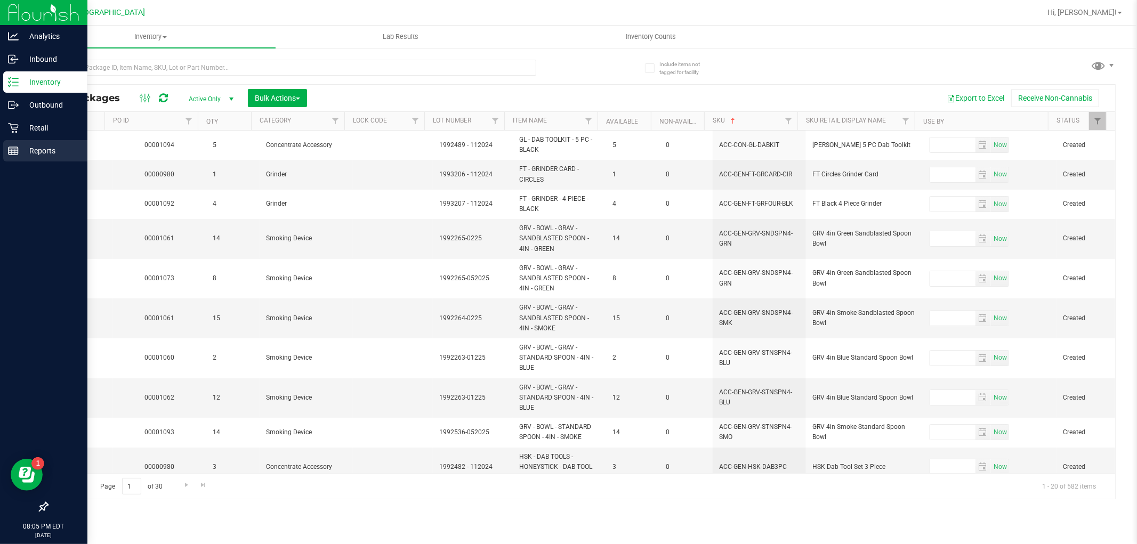
click at [32, 147] on p "Reports" at bounding box center [51, 150] width 64 height 13
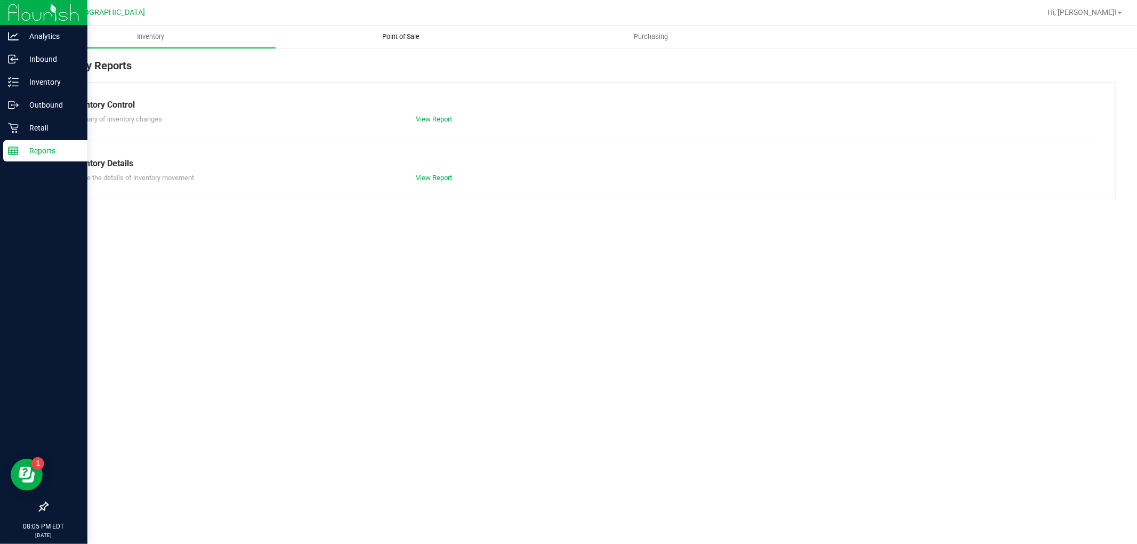
click at [410, 38] on span "Point of Sale" at bounding box center [401, 37] width 66 height 10
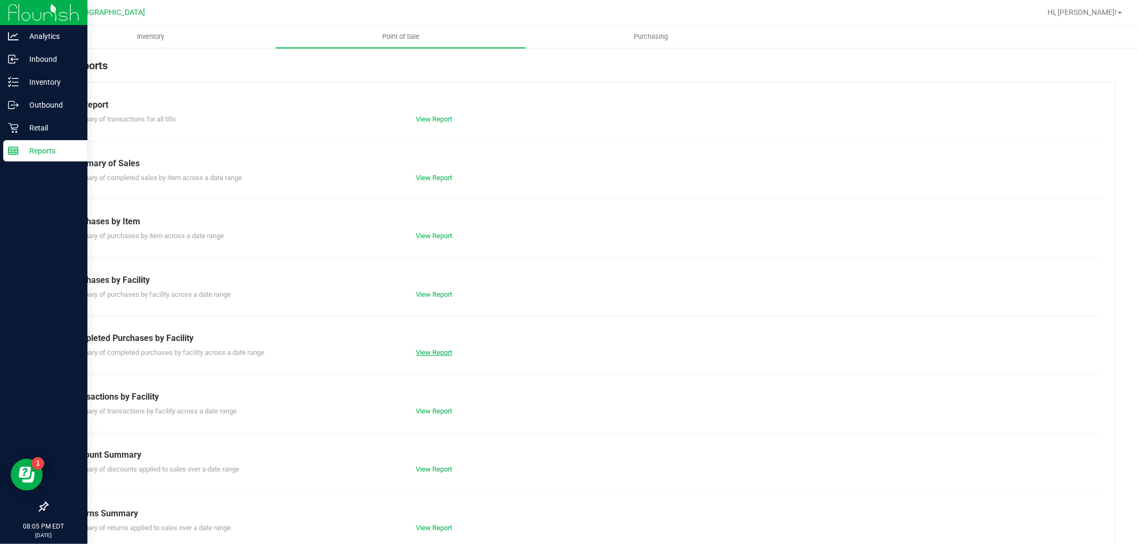
click at [423, 349] on link "View Report" at bounding box center [434, 353] width 36 height 8
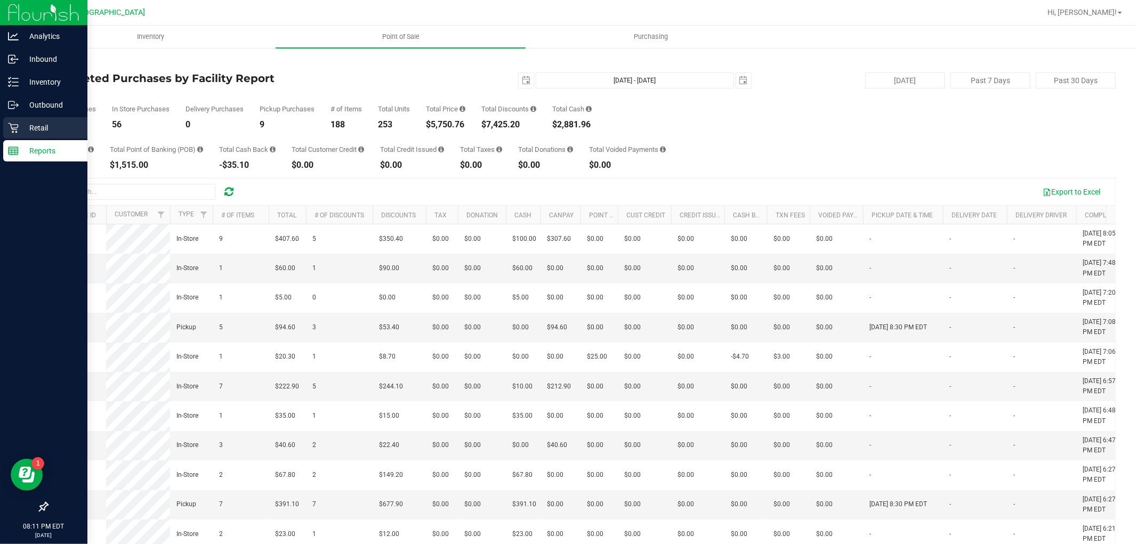
click at [38, 130] on p "Retail" at bounding box center [51, 128] width 64 height 13
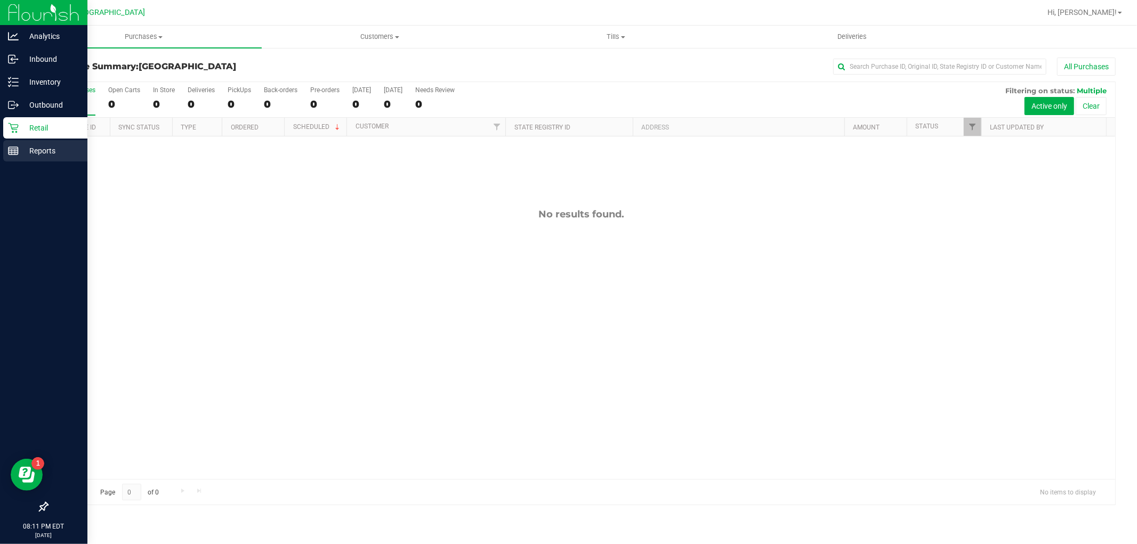
click at [15, 147] on icon at bounding box center [13, 150] width 11 height 11
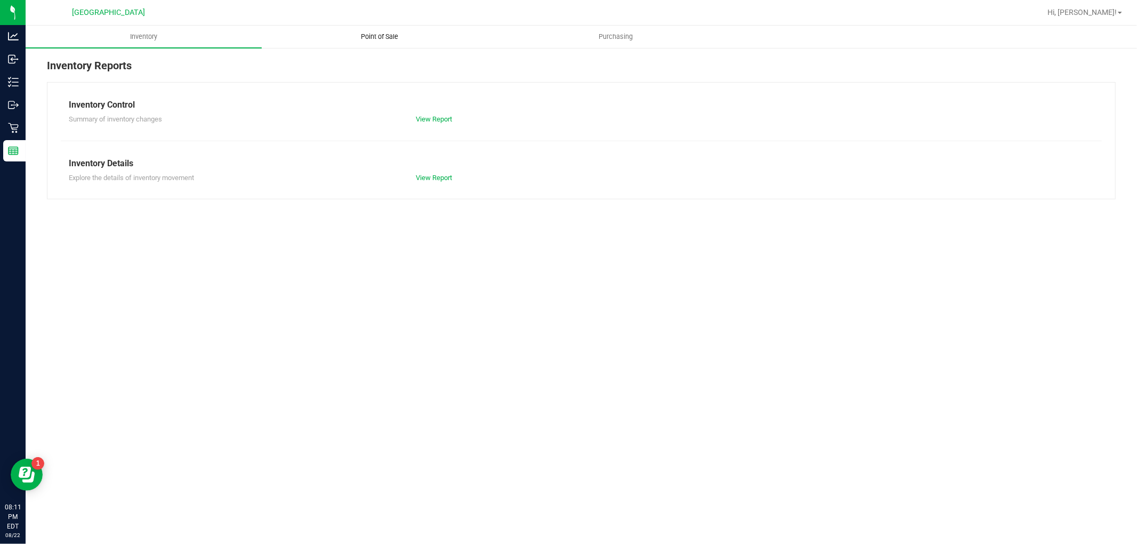
click at [376, 36] on span "Point of Sale" at bounding box center [380, 37] width 66 height 10
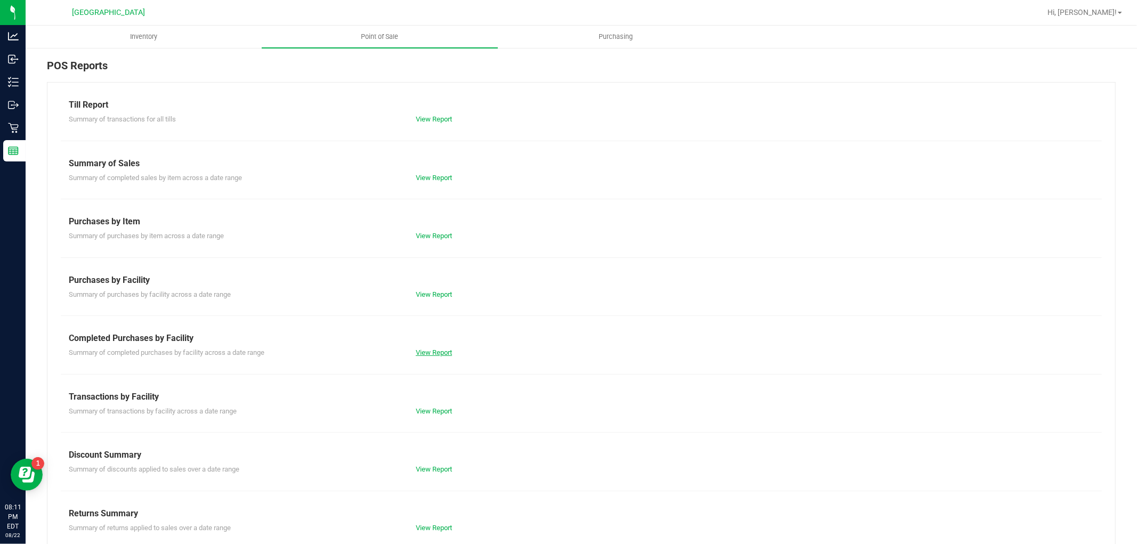
click at [430, 352] on link "View Report" at bounding box center [434, 353] width 36 height 8
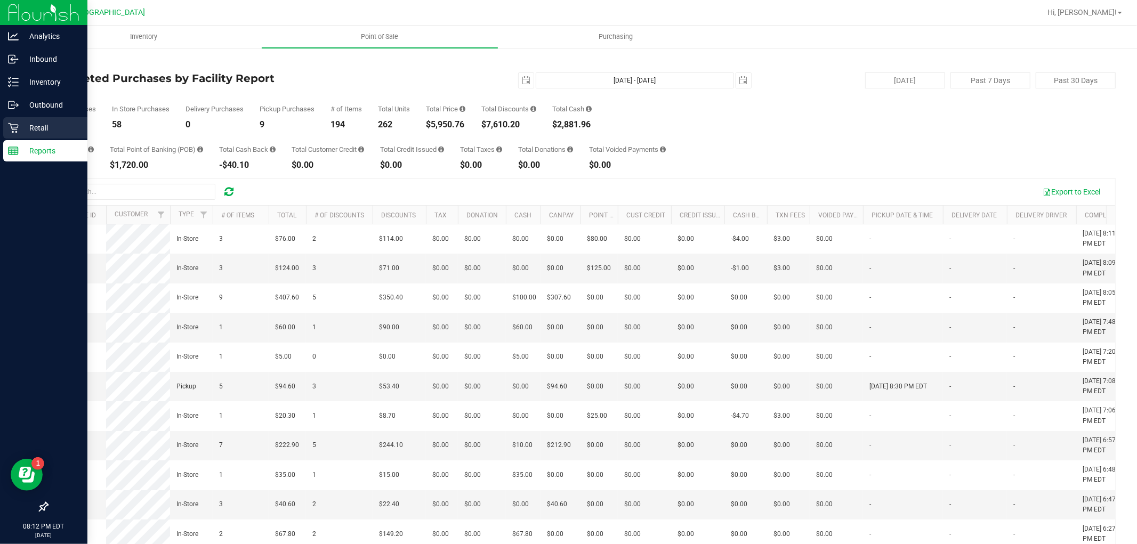
click at [37, 124] on p "Retail" at bounding box center [51, 128] width 64 height 13
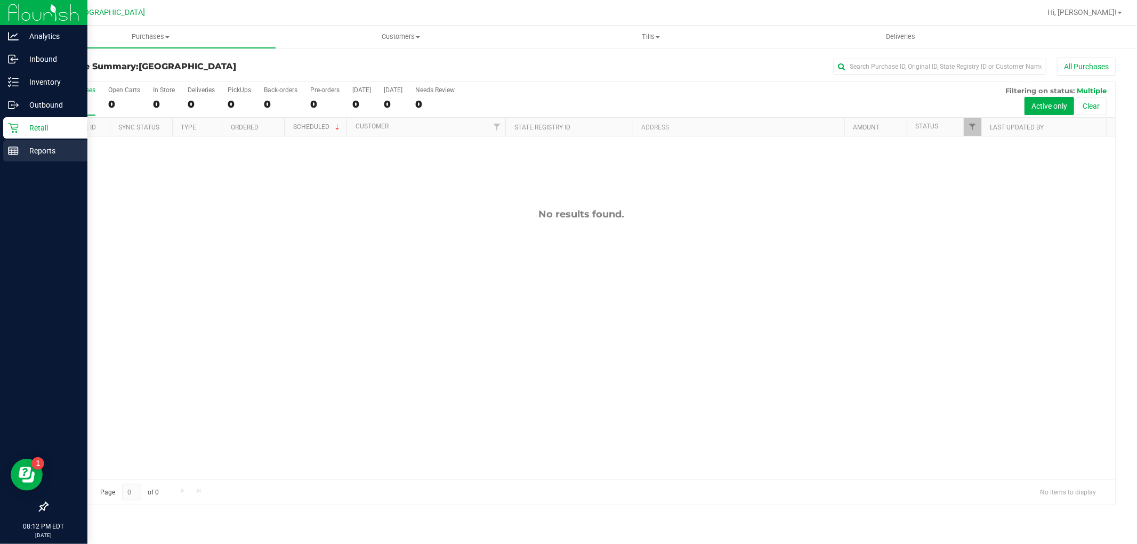
click at [27, 153] on p "Reports" at bounding box center [51, 150] width 64 height 13
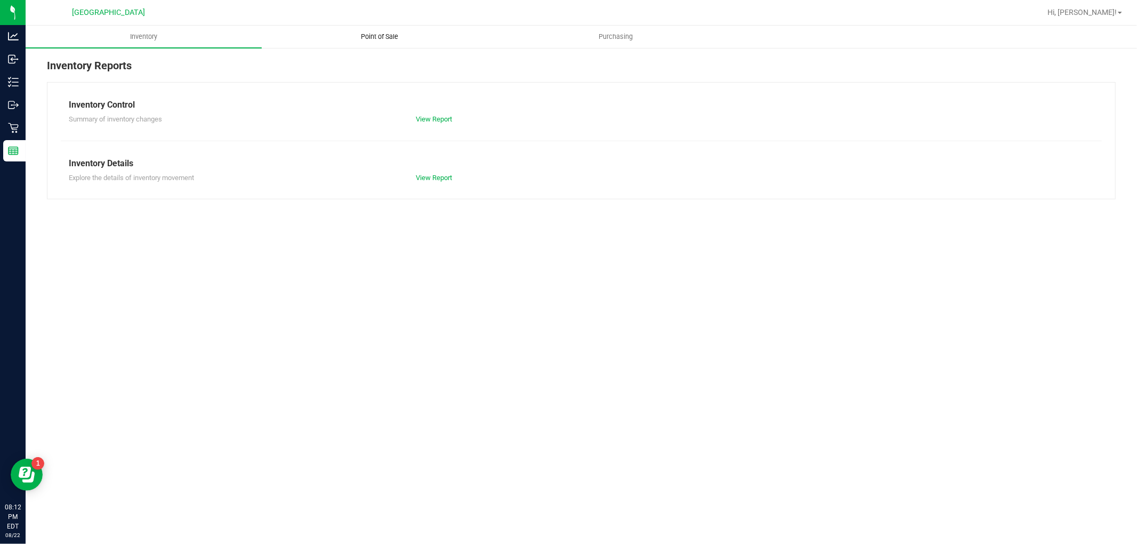
click at [394, 35] on span "Point of Sale" at bounding box center [380, 37] width 66 height 10
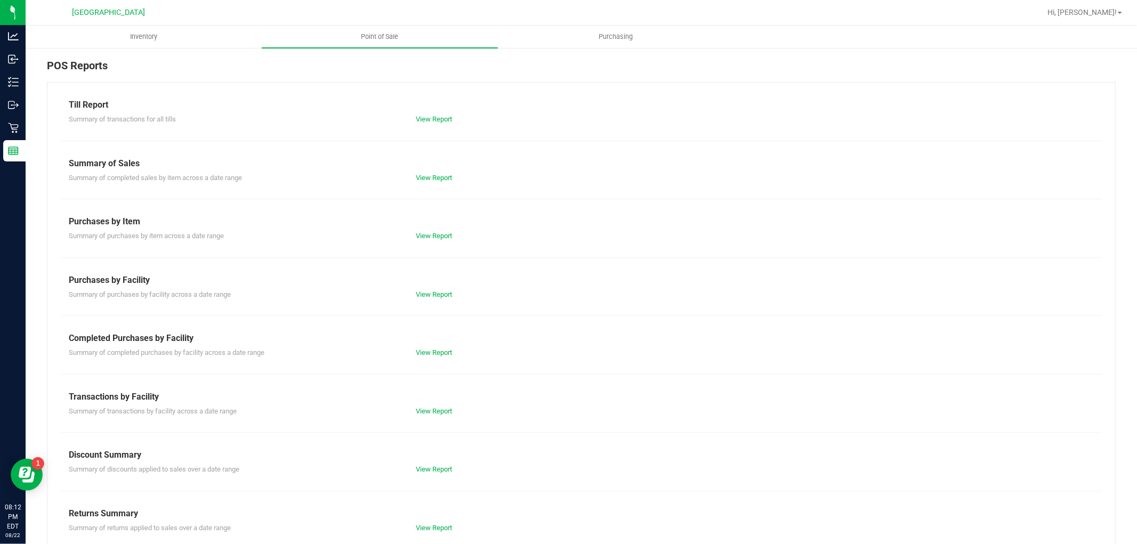
click at [437, 346] on div "Summary of completed purchases by facility across a date range View Report" at bounding box center [581, 351] width 1041 height 13
click at [434, 354] on link "View Report" at bounding box center [434, 353] width 36 height 8
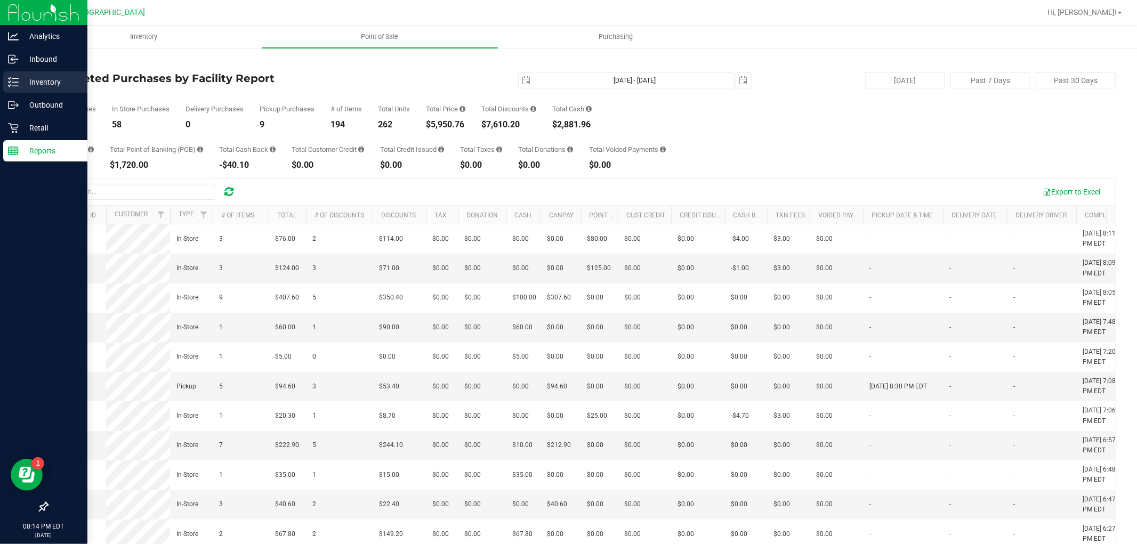
click at [38, 88] on p "Inventory" at bounding box center [51, 82] width 64 height 13
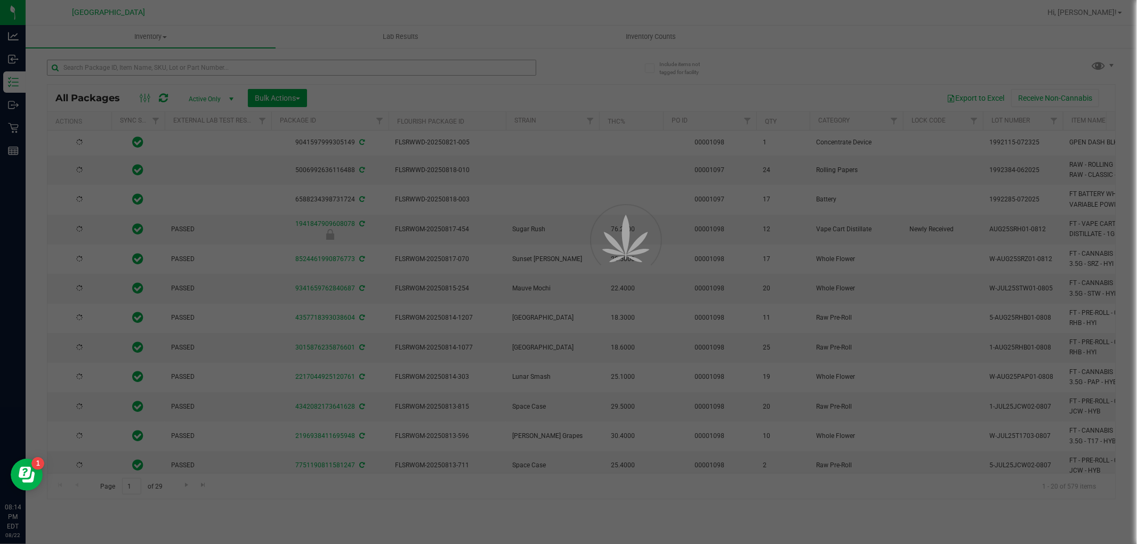
click at [179, 68] on div at bounding box center [568, 272] width 1137 height 544
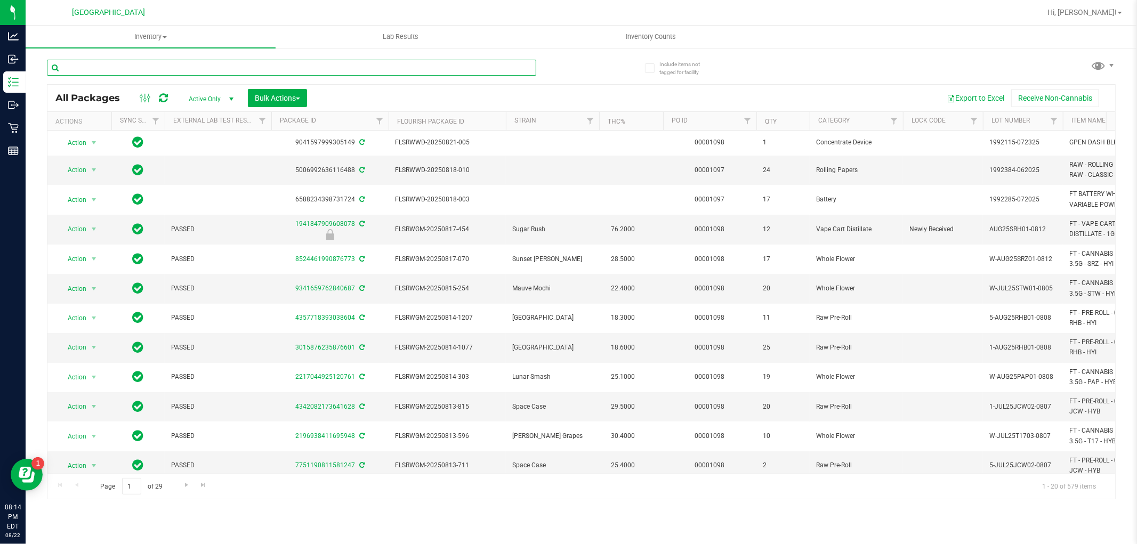
click at [179, 68] on input "text" at bounding box center [291, 68] width 489 height 16
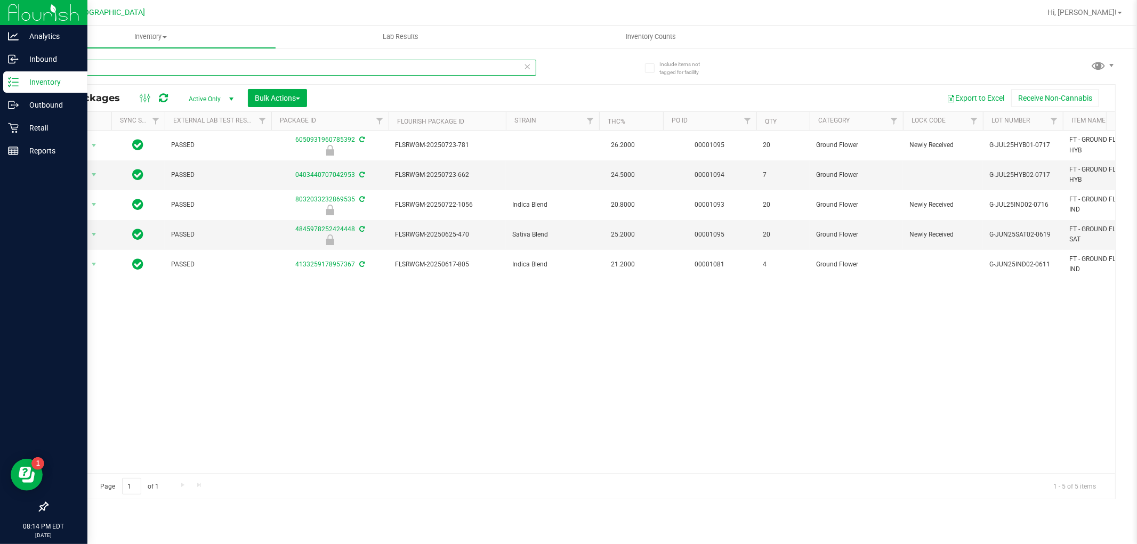
type input "ground"
click at [25, 78] on p "Inventory" at bounding box center [51, 82] width 64 height 13
click at [41, 120] on div "Retail" at bounding box center [45, 127] width 84 height 21
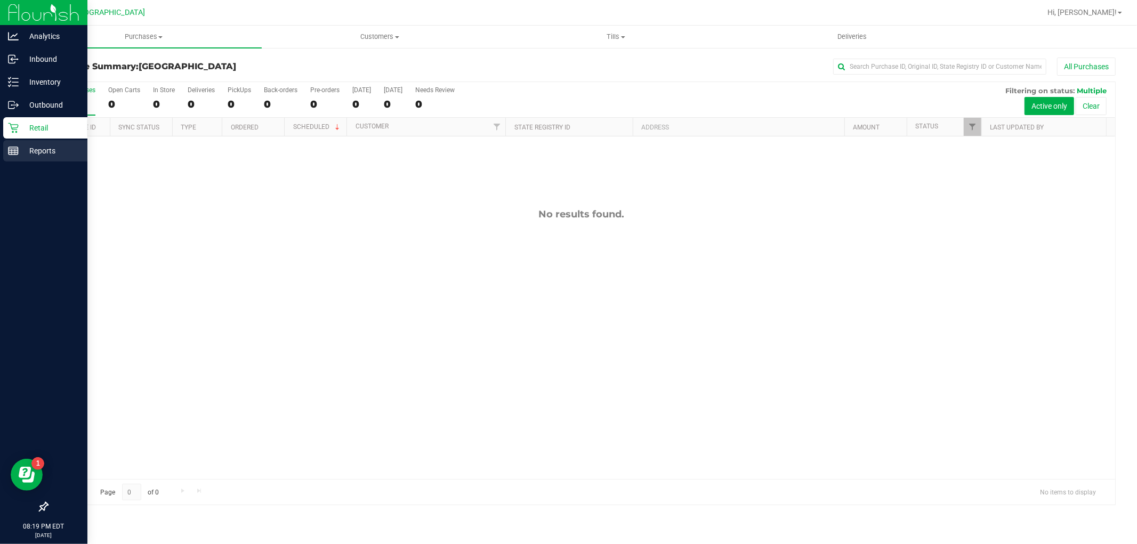
drag, startPoint x: 15, startPoint y: 148, endPoint x: 28, endPoint y: 148, distance: 13.3
click at [15, 148] on icon at bounding box center [13, 150] width 11 height 11
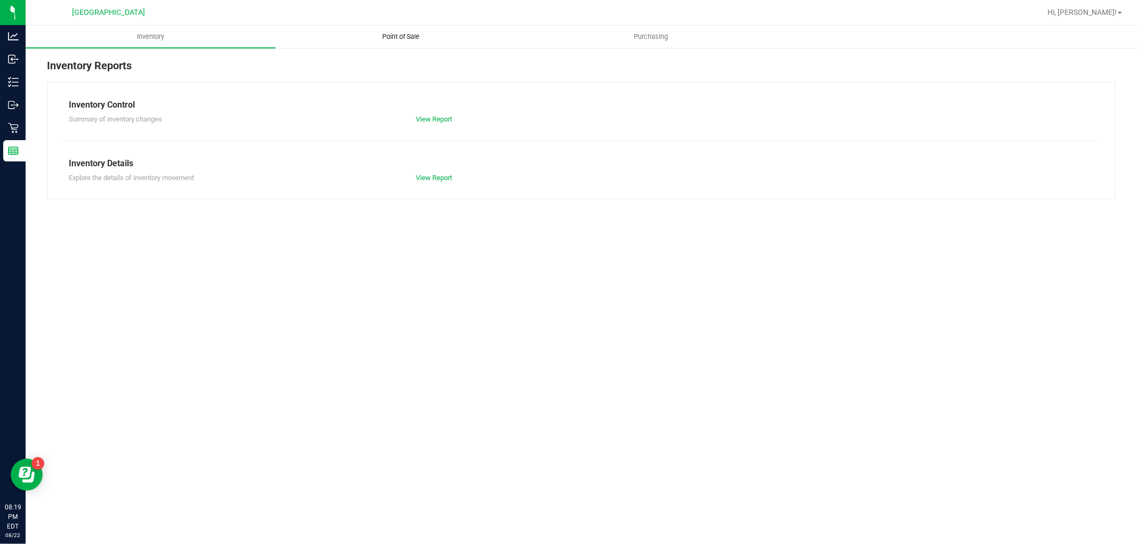
click at [404, 37] on span "Point of Sale" at bounding box center [401, 37] width 66 height 10
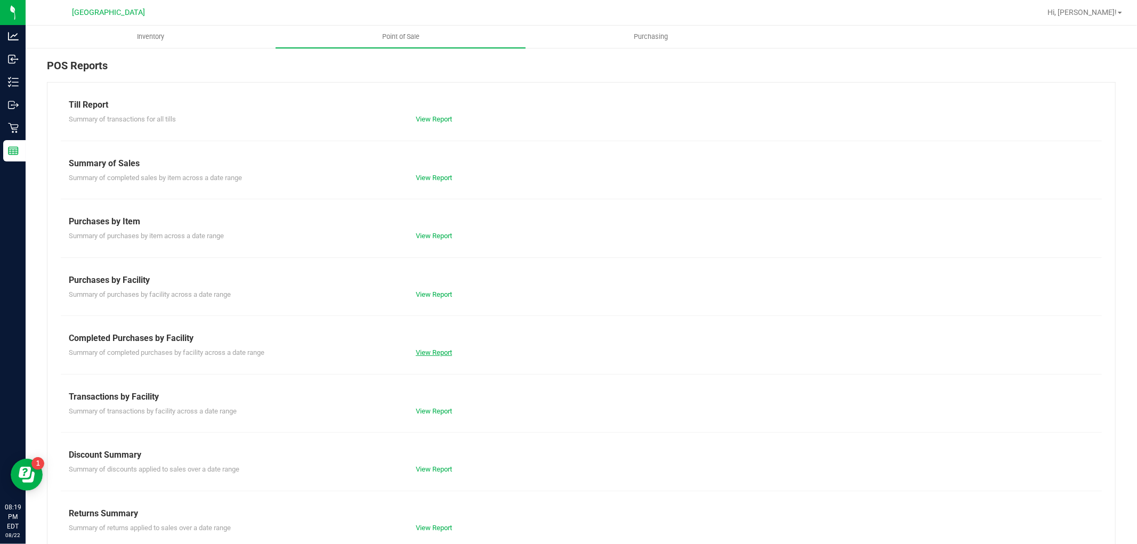
click at [438, 351] on link "View Report" at bounding box center [434, 353] width 36 height 8
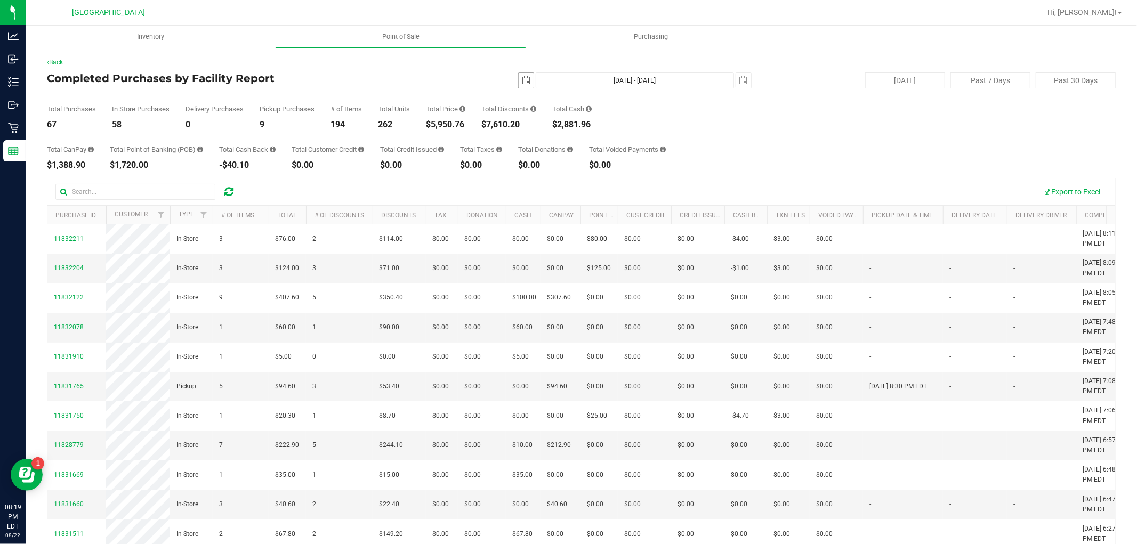
drag, startPoint x: 520, startPoint y: 78, endPoint x: 533, endPoint y: 83, distance: 14.5
click at [522, 78] on span "select" at bounding box center [526, 80] width 9 height 9
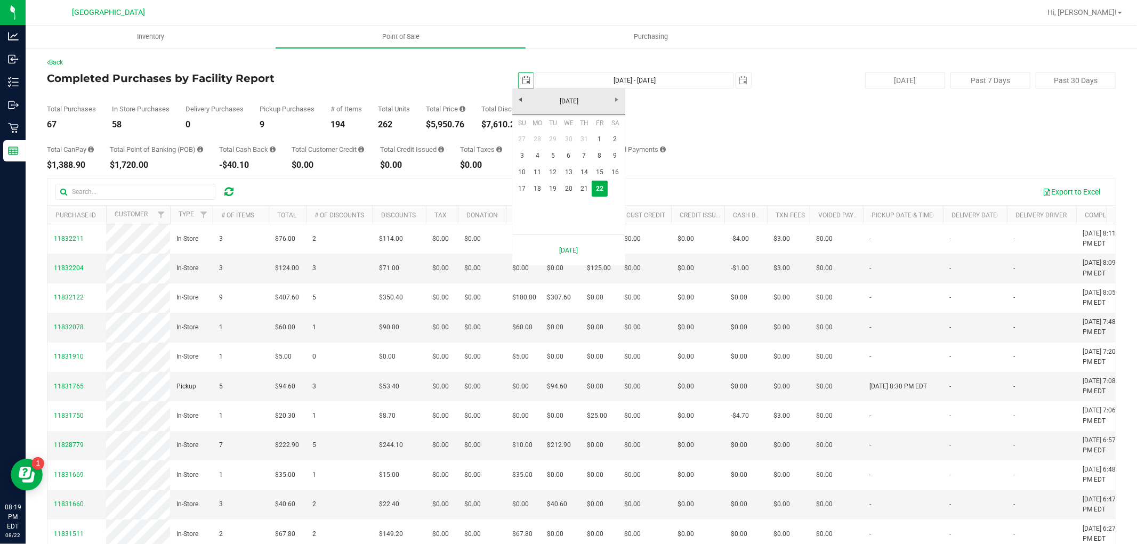
scroll to position [0, 27]
drag, startPoint x: 537, startPoint y: 189, endPoint x: 516, endPoint y: 164, distance: 33.3
click at [536, 189] on link "18" at bounding box center [537, 189] width 15 height 17
type input "2025-08-18"
type input "Aug 18, 2025 - Aug 22, 2025"
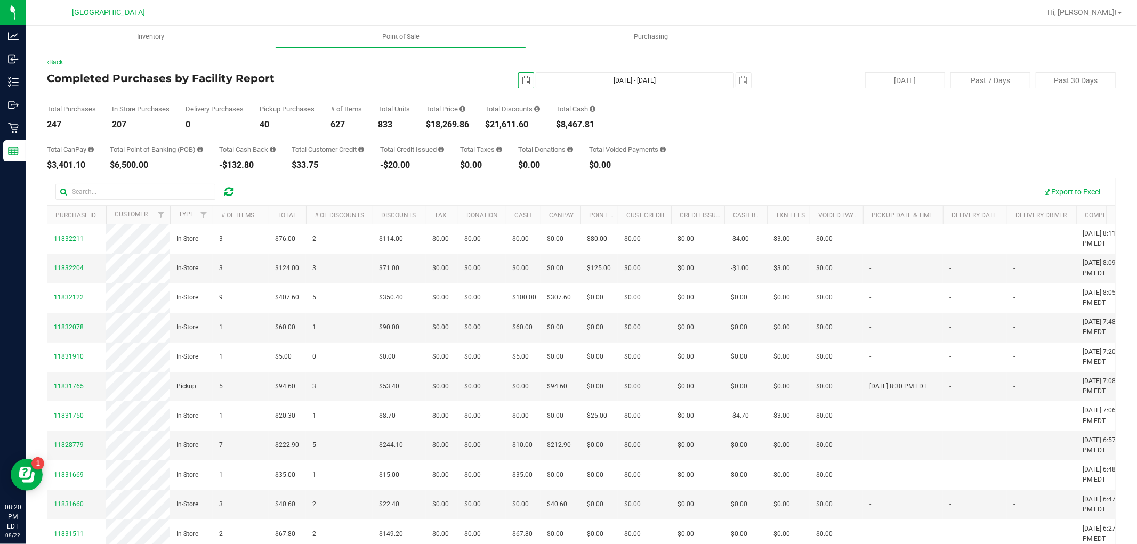
click at [522, 76] on span "select" at bounding box center [526, 80] width 9 height 9
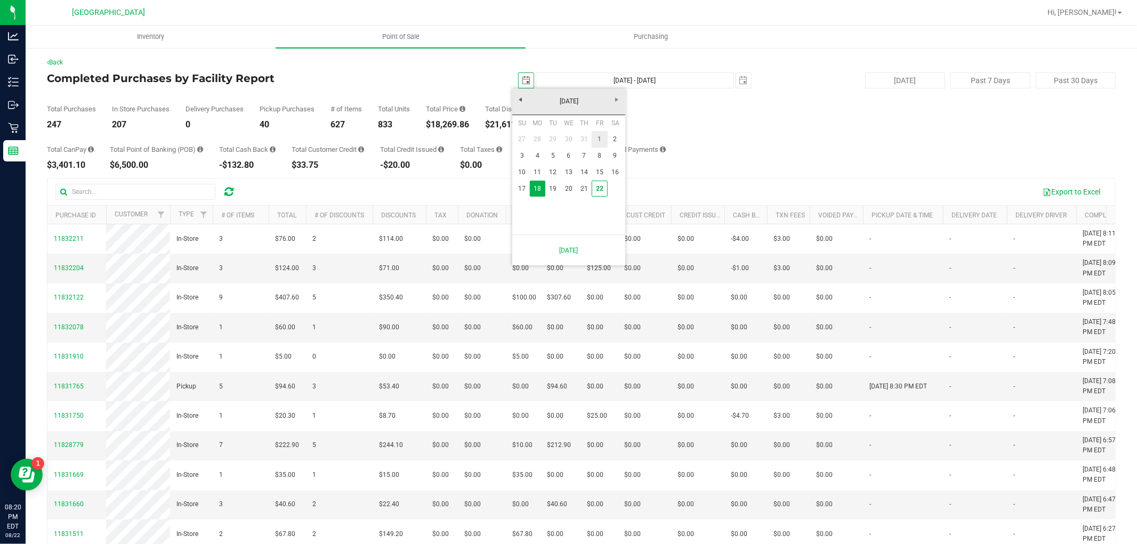
click at [597, 136] on link "1" at bounding box center [599, 139] width 15 height 17
type input "[DATE]"
type input "[DATE] - [DATE]"
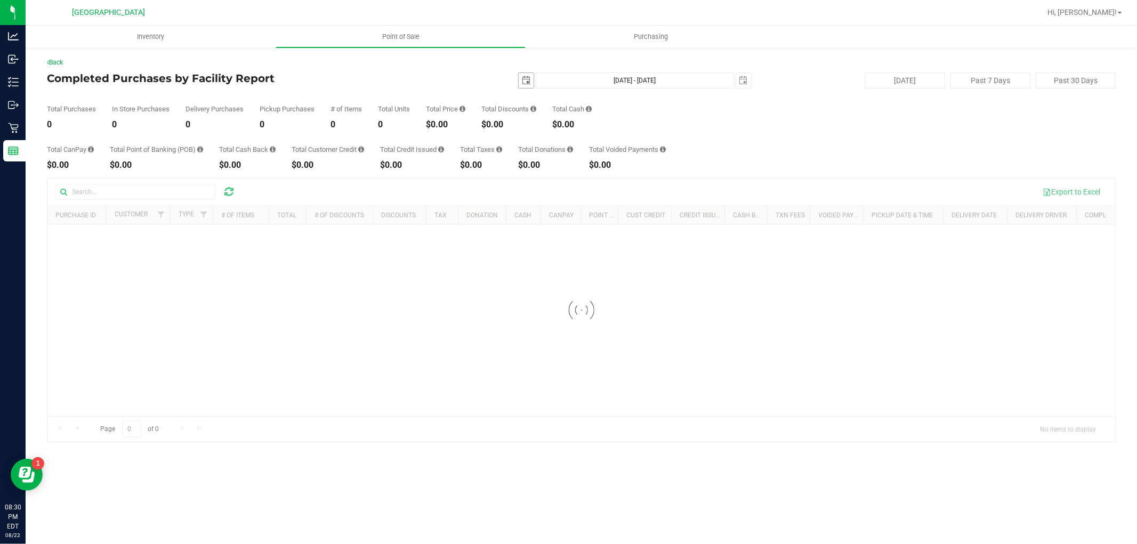
drag, startPoint x: 520, startPoint y: 85, endPoint x: 528, endPoint y: 86, distance: 7.5
click at [521, 86] on span "select" at bounding box center [526, 80] width 15 height 15
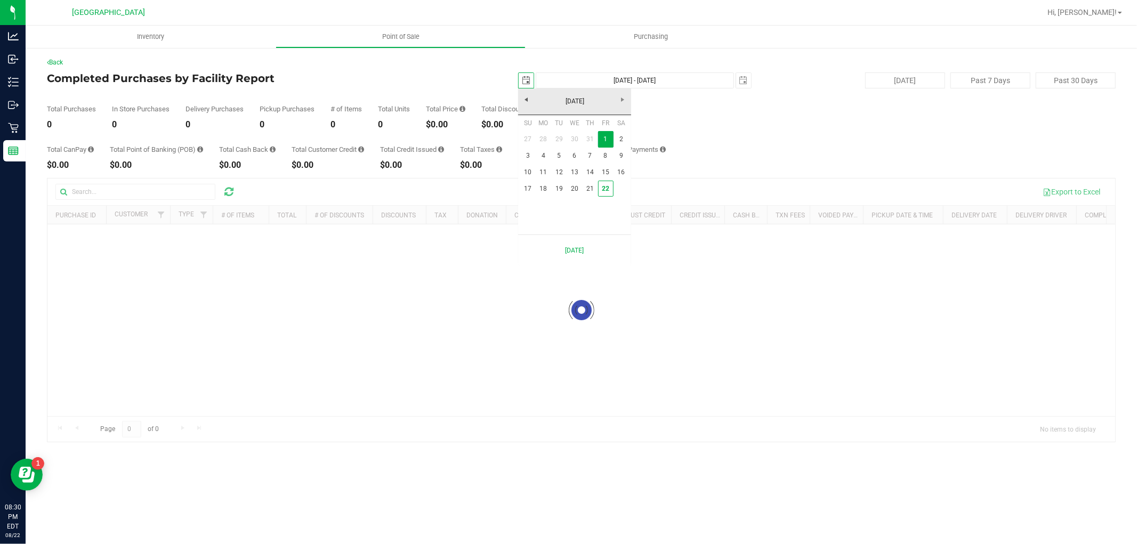
scroll to position [0, 27]
click at [600, 184] on link "22" at bounding box center [605, 189] width 15 height 17
type input "[DATE]"
type input "[DATE] - [DATE]"
